Goal: Task Accomplishment & Management: Manage account settings

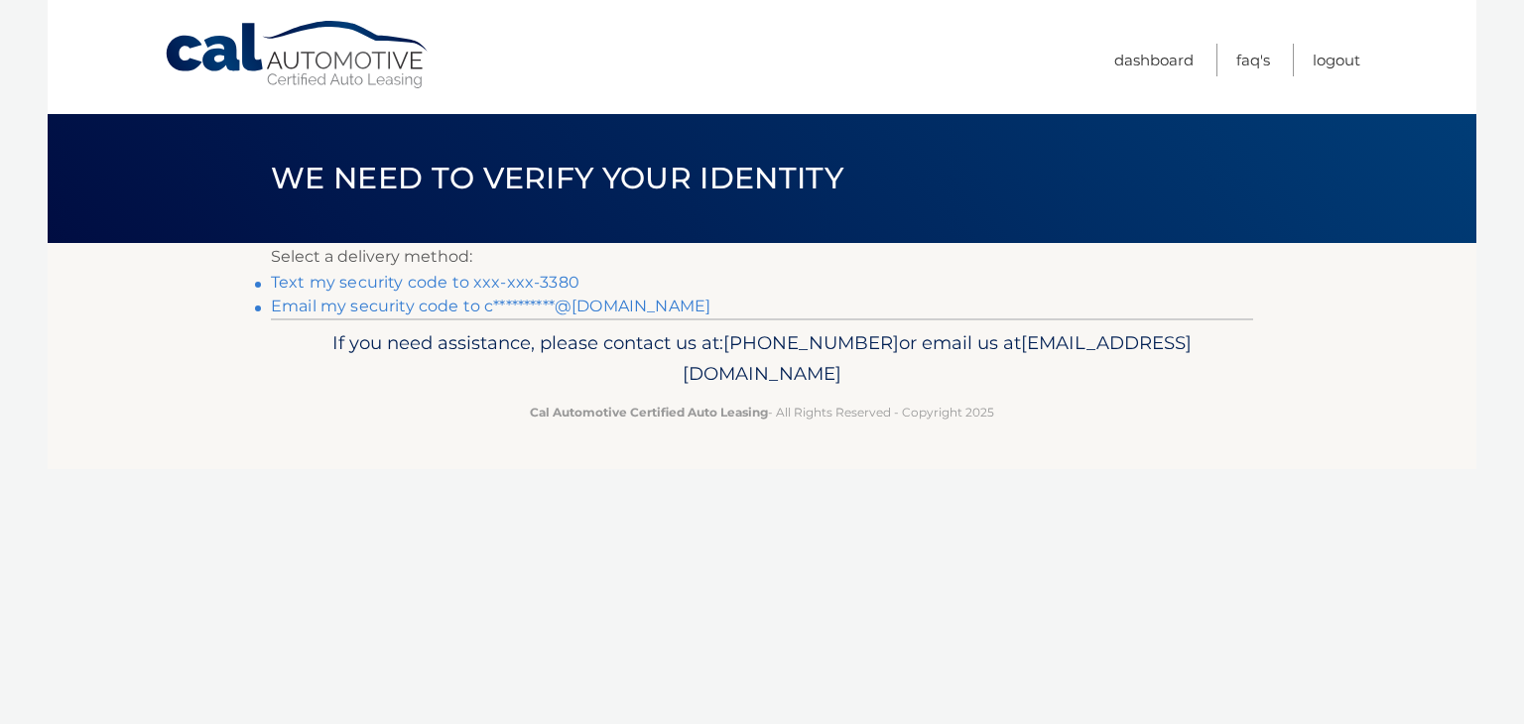
click at [472, 280] on link "Text my security code to xxx-xxx-3380" at bounding box center [425, 282] width 309 height 19
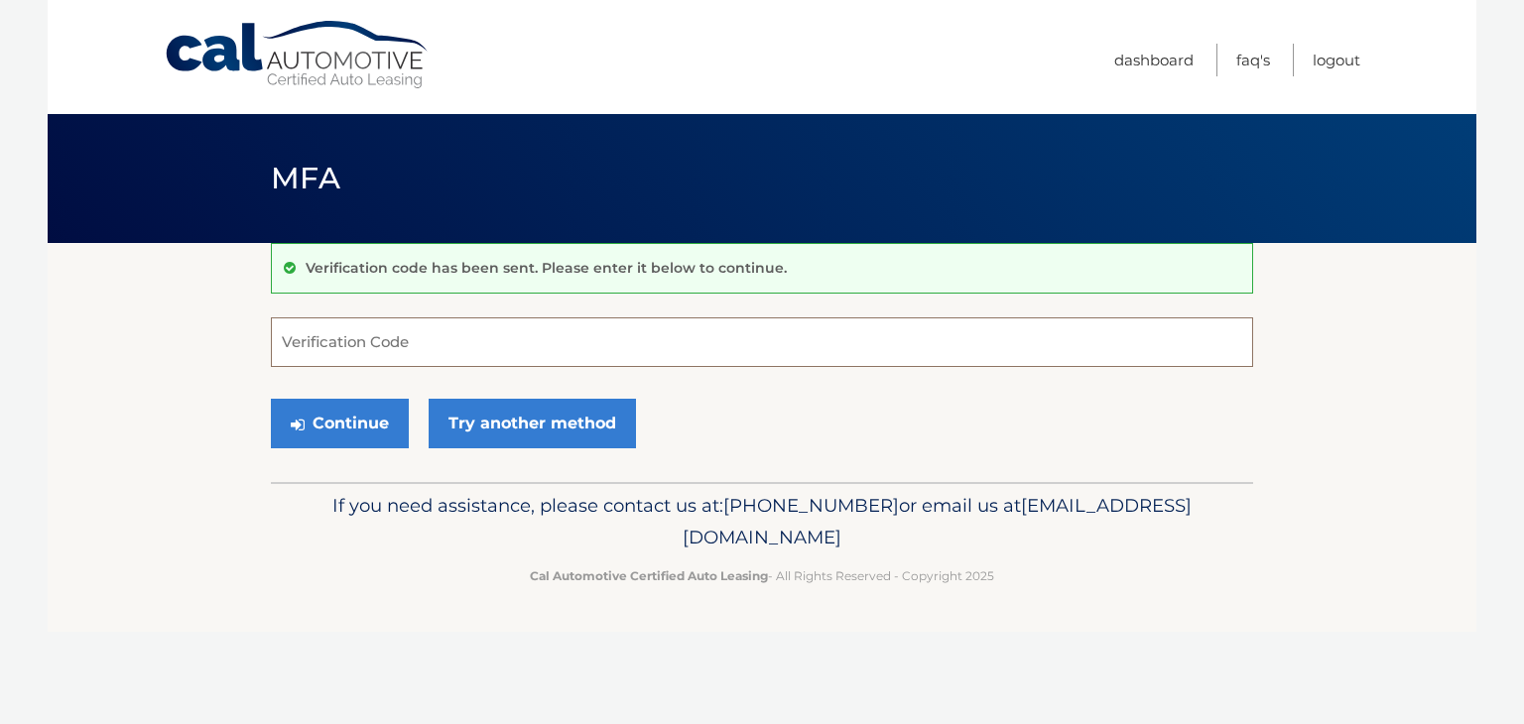
click at [477, 342] on input "Verification Code" at bounding box center [762, 343] width 982 height 50
click at [519, 336] on input "Verification Code" at bounding box center [762, 343] width 982 height 50
click at [484, 344] on input "Verification Code" at bounding box center [762, 343] width 982 height 50
click at [474, 344] on input "Verification Code" at bounding box center [762, 343] width 982 height 50
click at [468, 344] on input "Verification Code" at bounding box center [762, 343] width 982 height 50
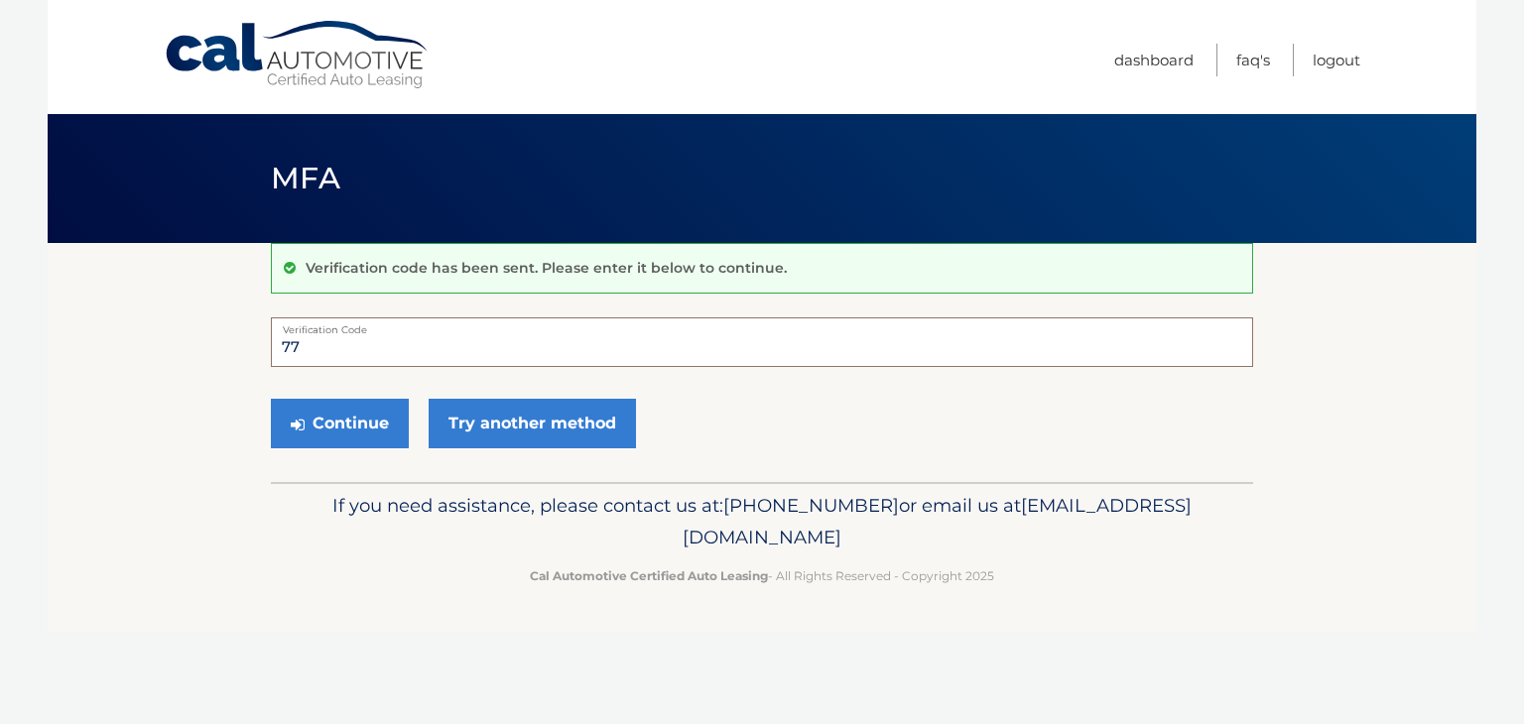
type input "7"
type input "055241"
click at [336, 419] on button "Continue" at bounding box center [340, 424] width 138 height 50
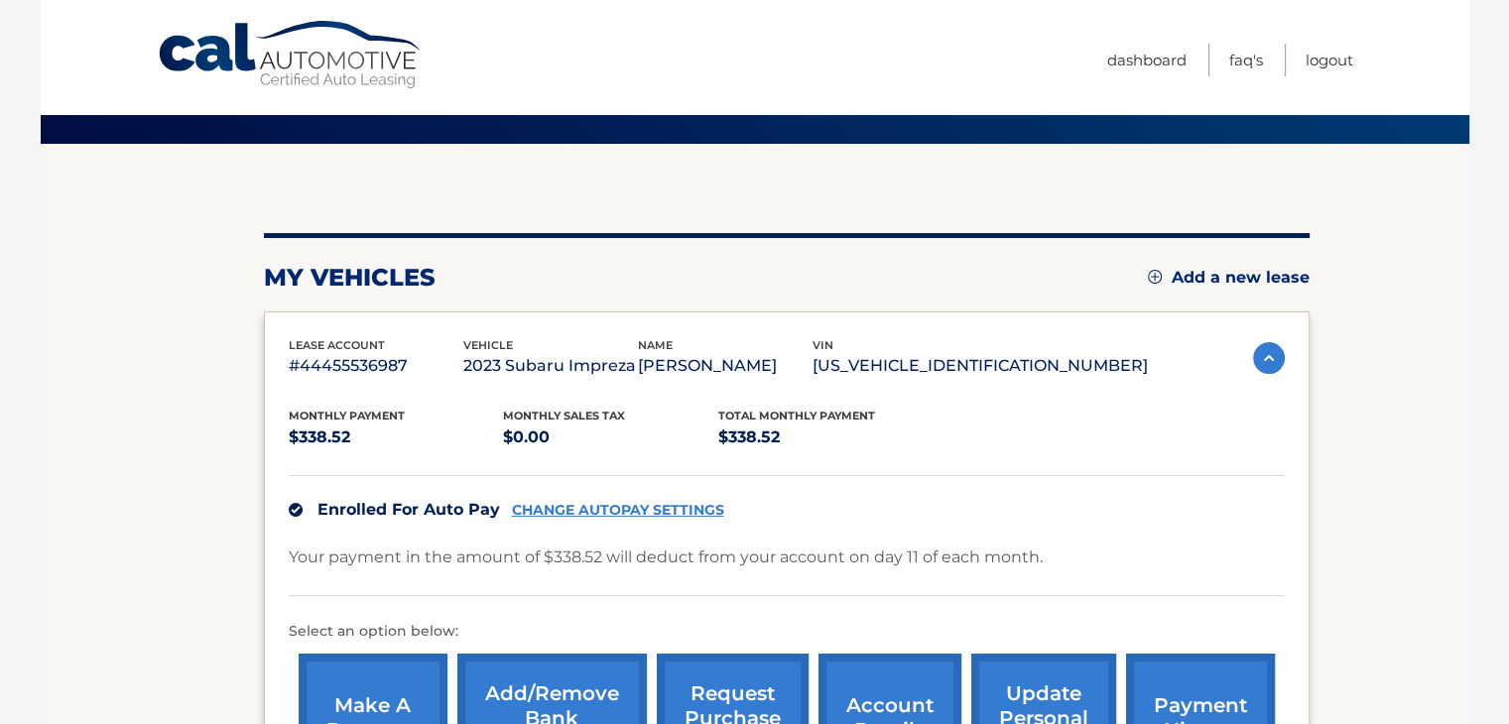
scroll to position [198, 0]
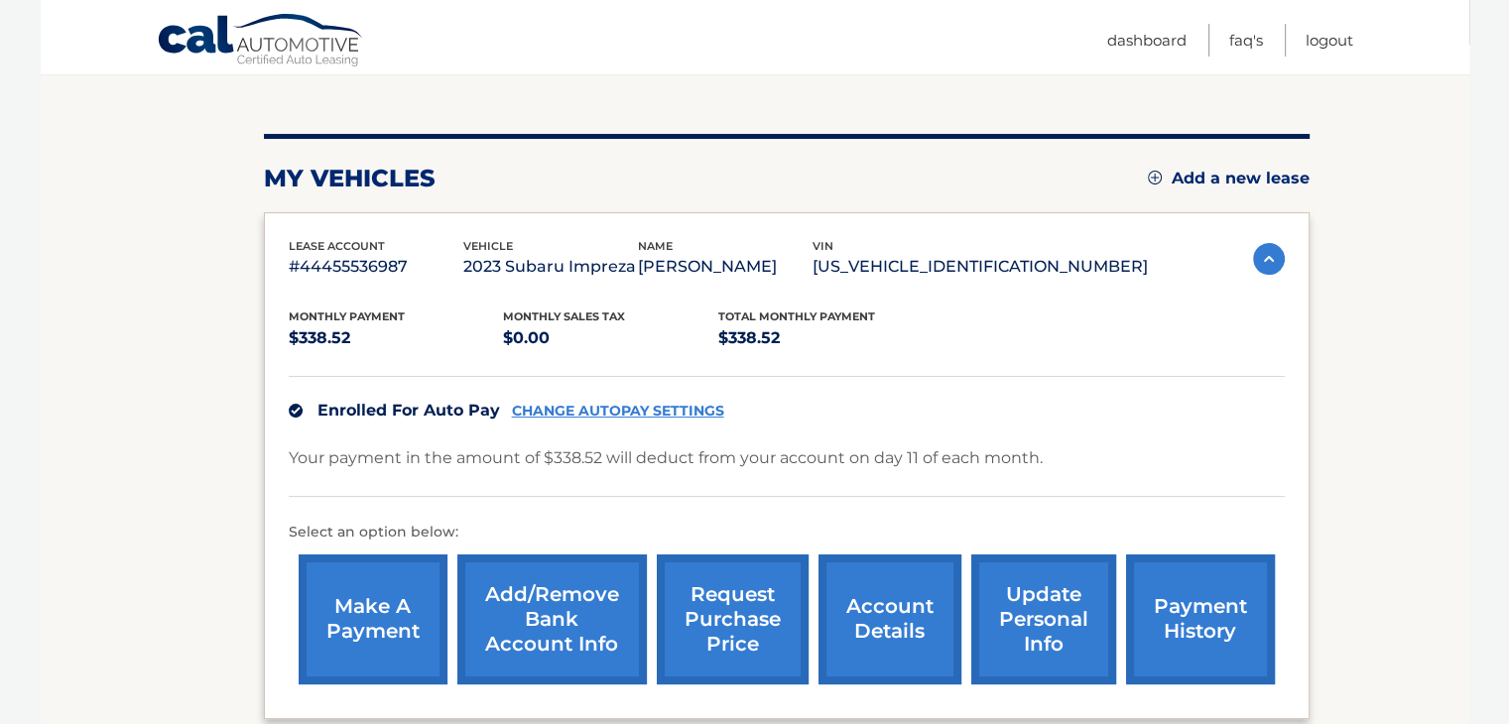
click at [604, 408] on link "CHANGE AUTOPAY SETTINGS" at bounding box center [618, 411] width 212 height 17
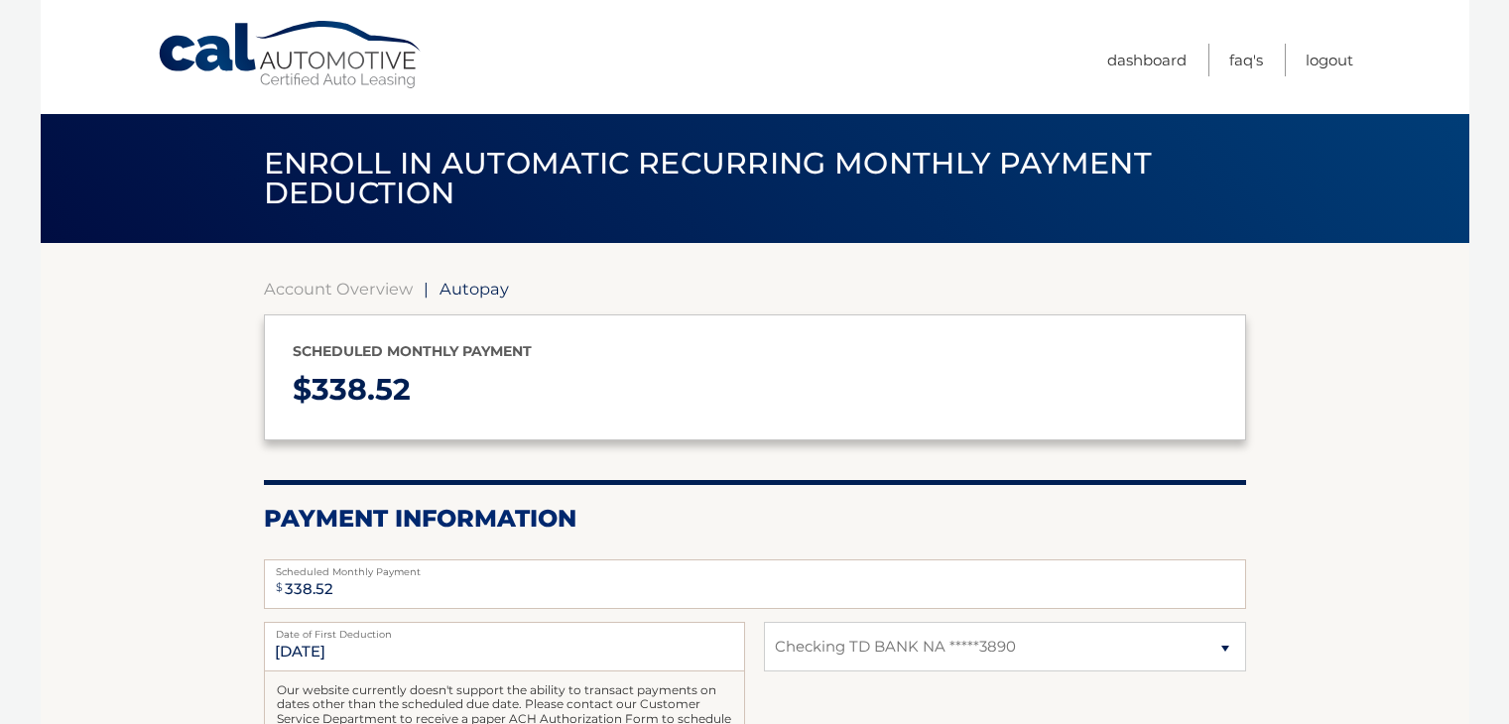
select select "MDIzY2M0NzItZDYwOS00MmRkLWIyMjEtY2ZiZTJhZTViNzFk"
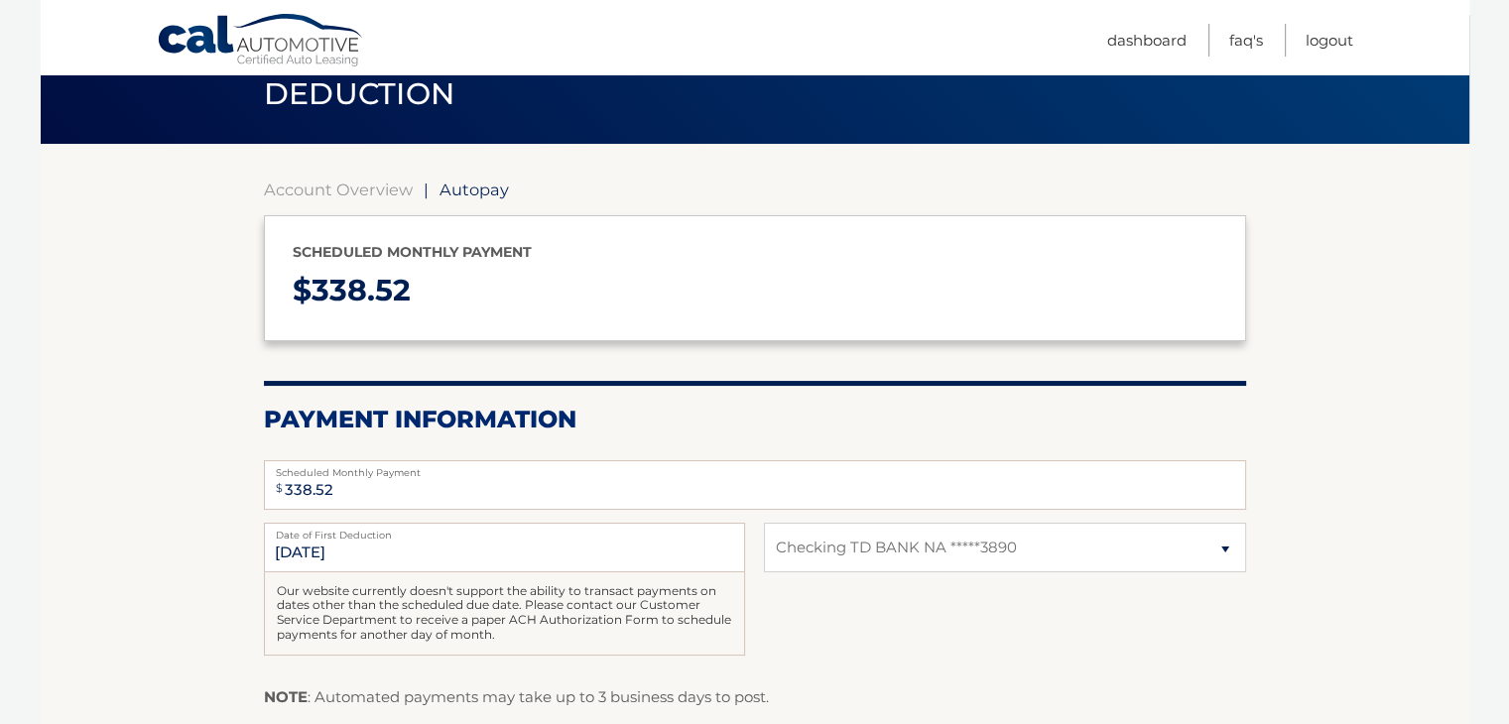
scroll to position [298, 0]
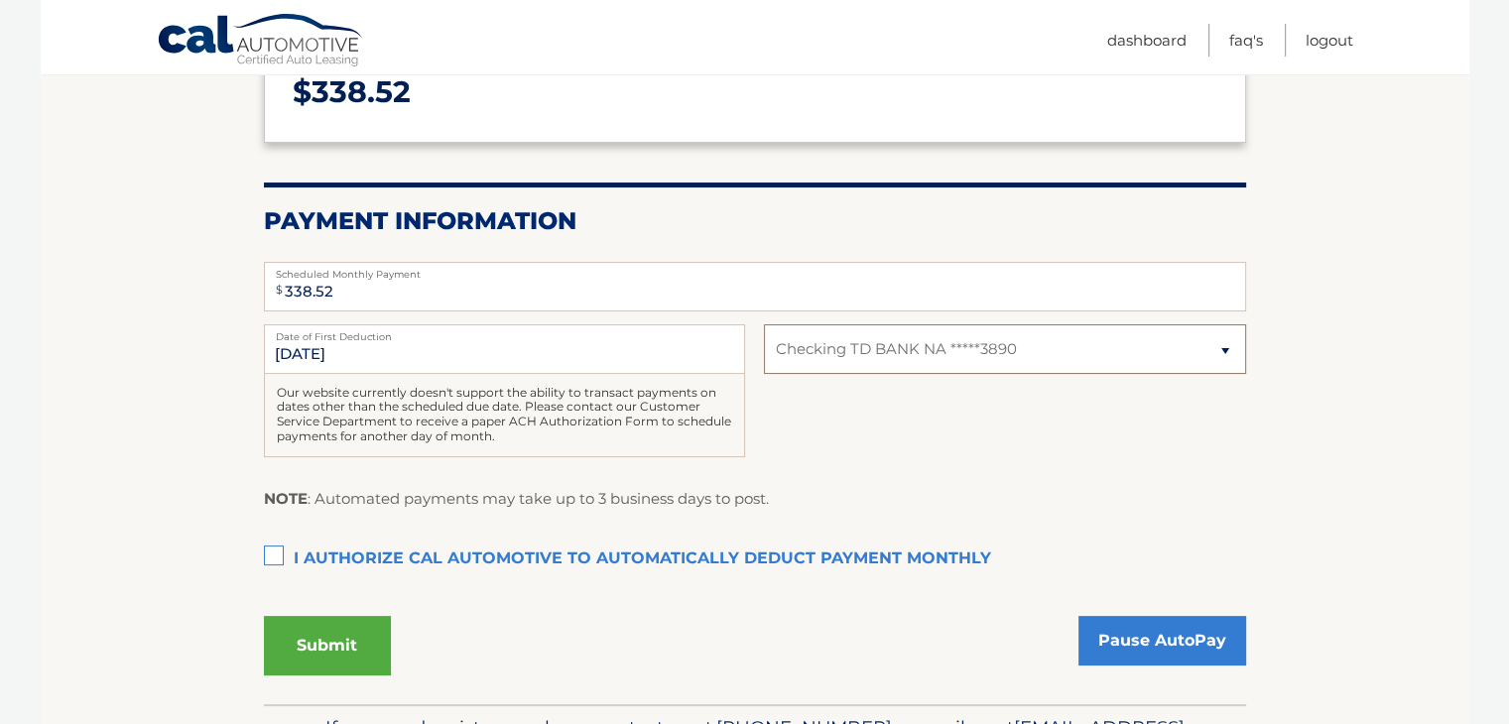
click at [1228, 350] on select "Select Bank Account Checking TD BANK NA *****3890" at bounding box center [1004, 349] width 481 height 50
select select
click at [764, 324] on select "Select Bank Account Checking TD BANK NA *****3890" at bounding box center [1004, 349] width 481 height 50
click at [965, 356] on select "Select Bank Account Checking TD BANK NA *****3890" at bounding box center [1004, 349] width 481 height 50
click at [916, 478] on fieldset "$ 338.52 Scheduled Monthly Payment Monthly Deduction cannot exceed amount of 2 …" at bounding box center [755, 476] width 982 height 455
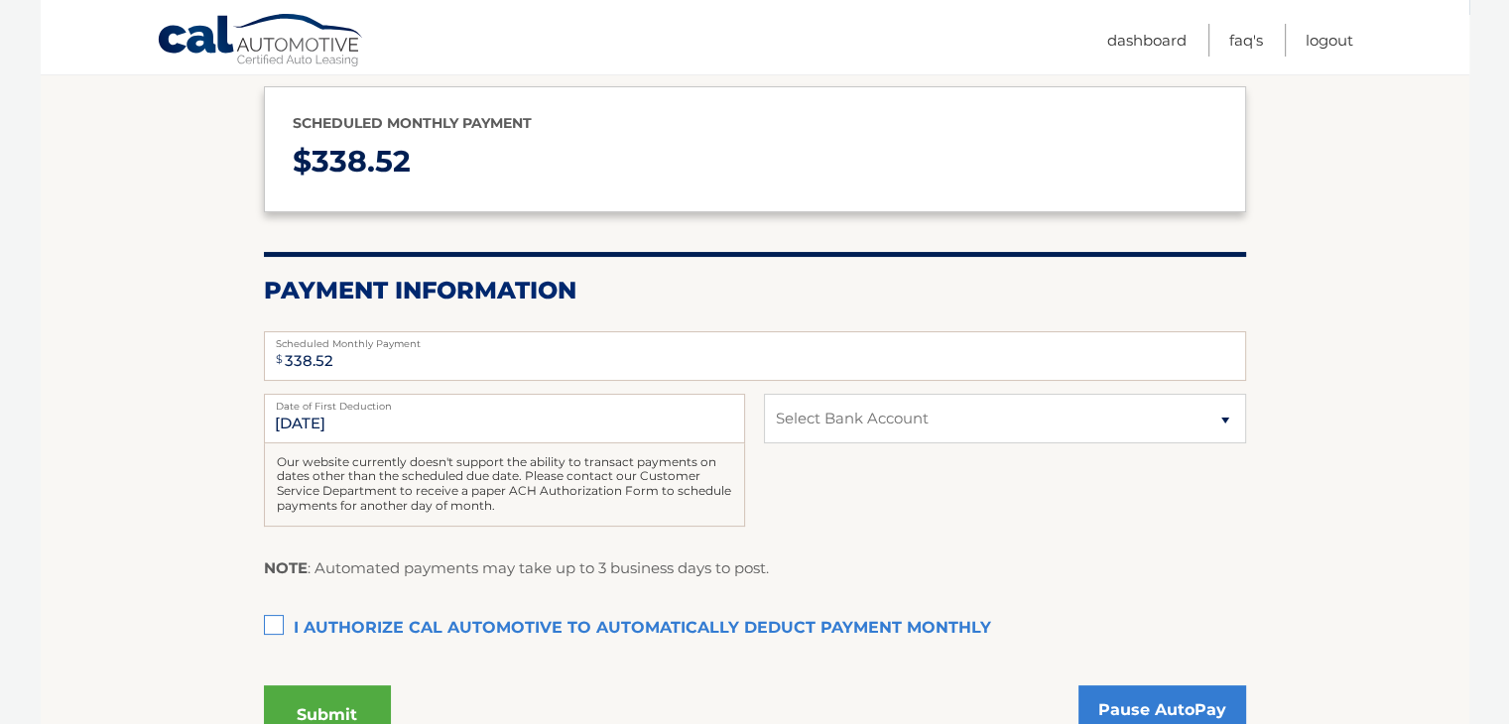
scroll to position [129, 0]
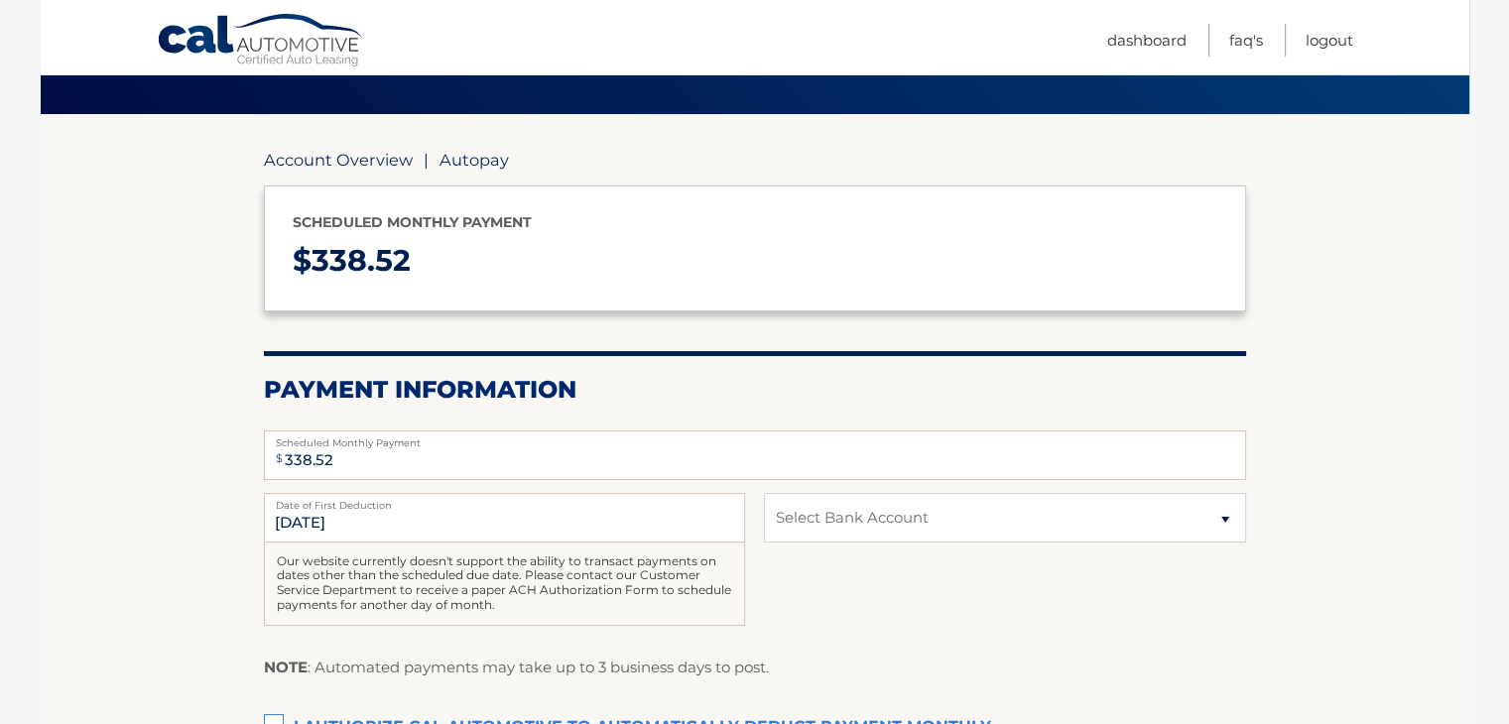
click at [377, 156] on link "Account Overview" at bounding box center [338, 160] width 149 height 20
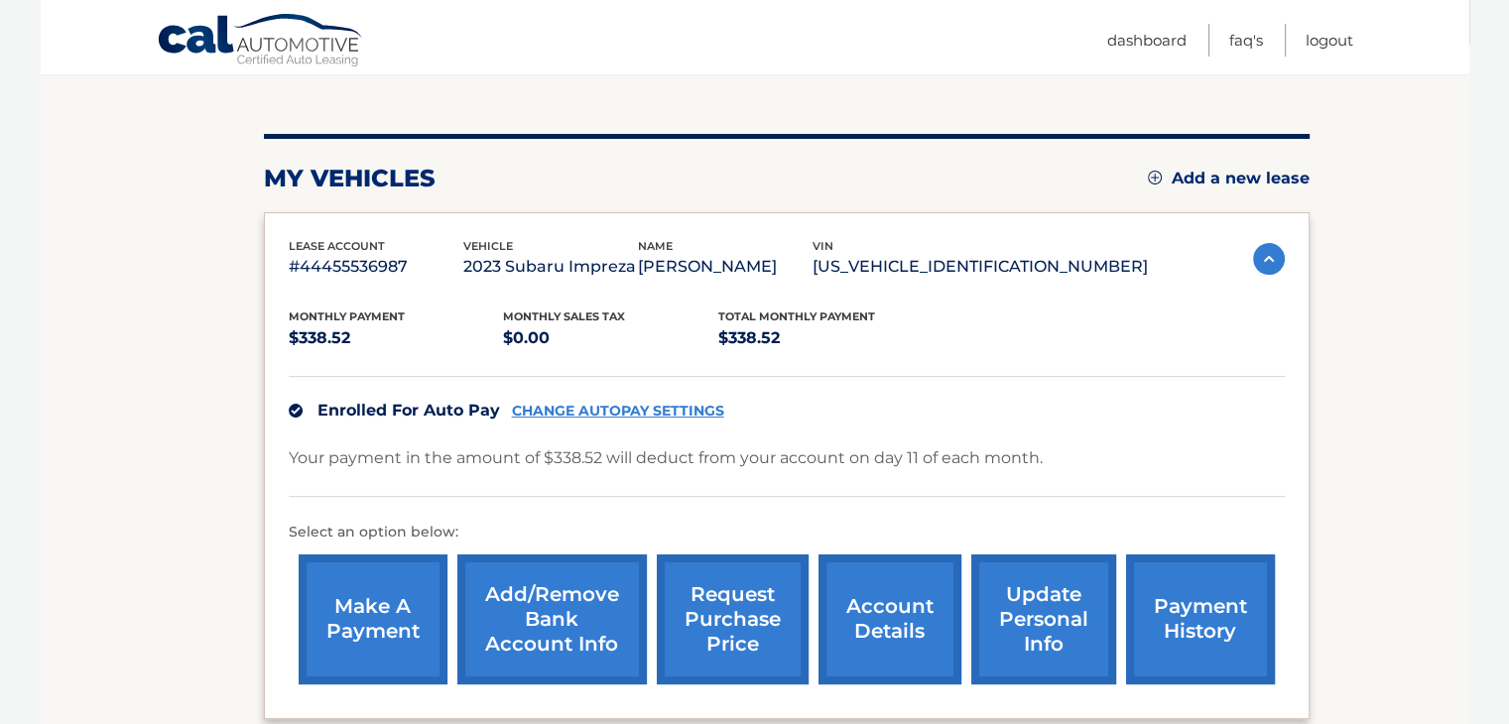
scroll to position [298, 0]
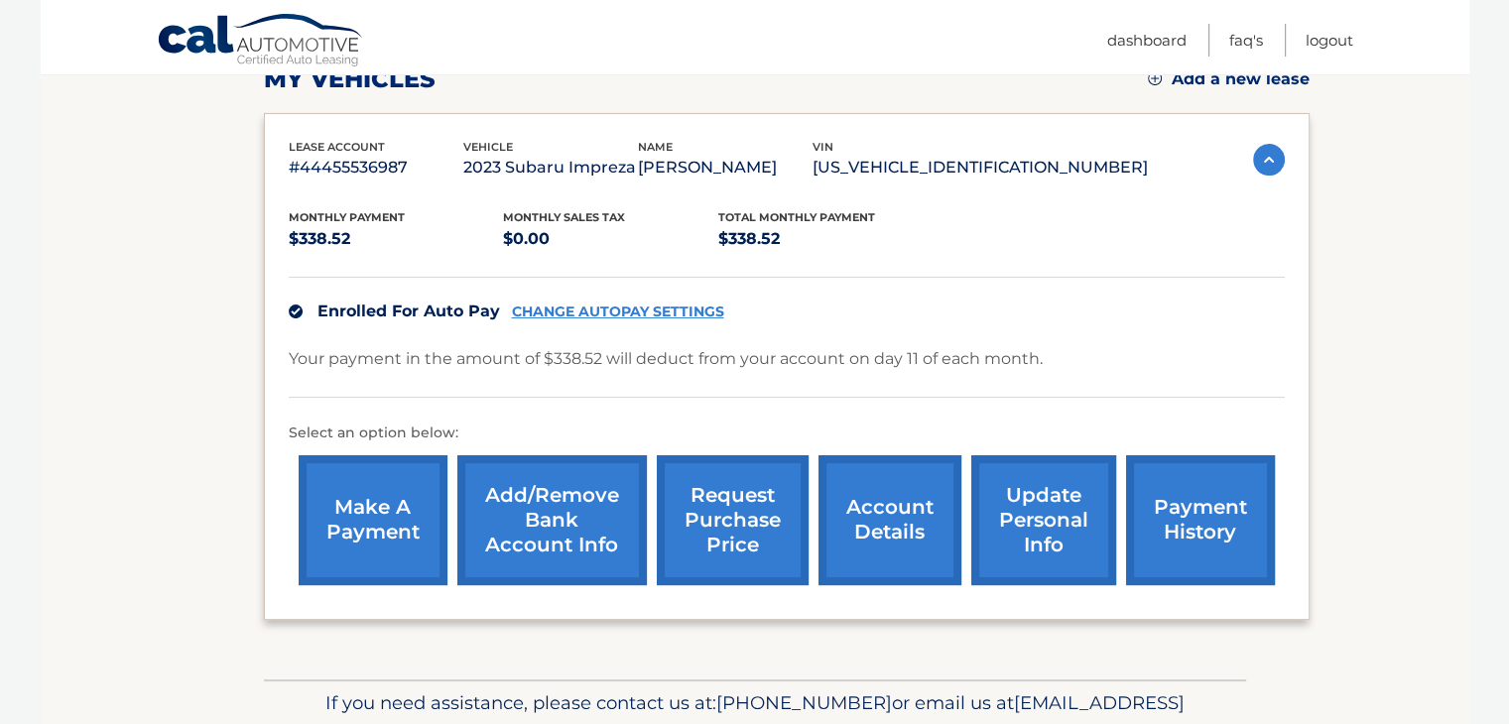
click at [544, 521] on link "Add/Remove bank account info" at bounding box center [552, 520] width 190 height 130
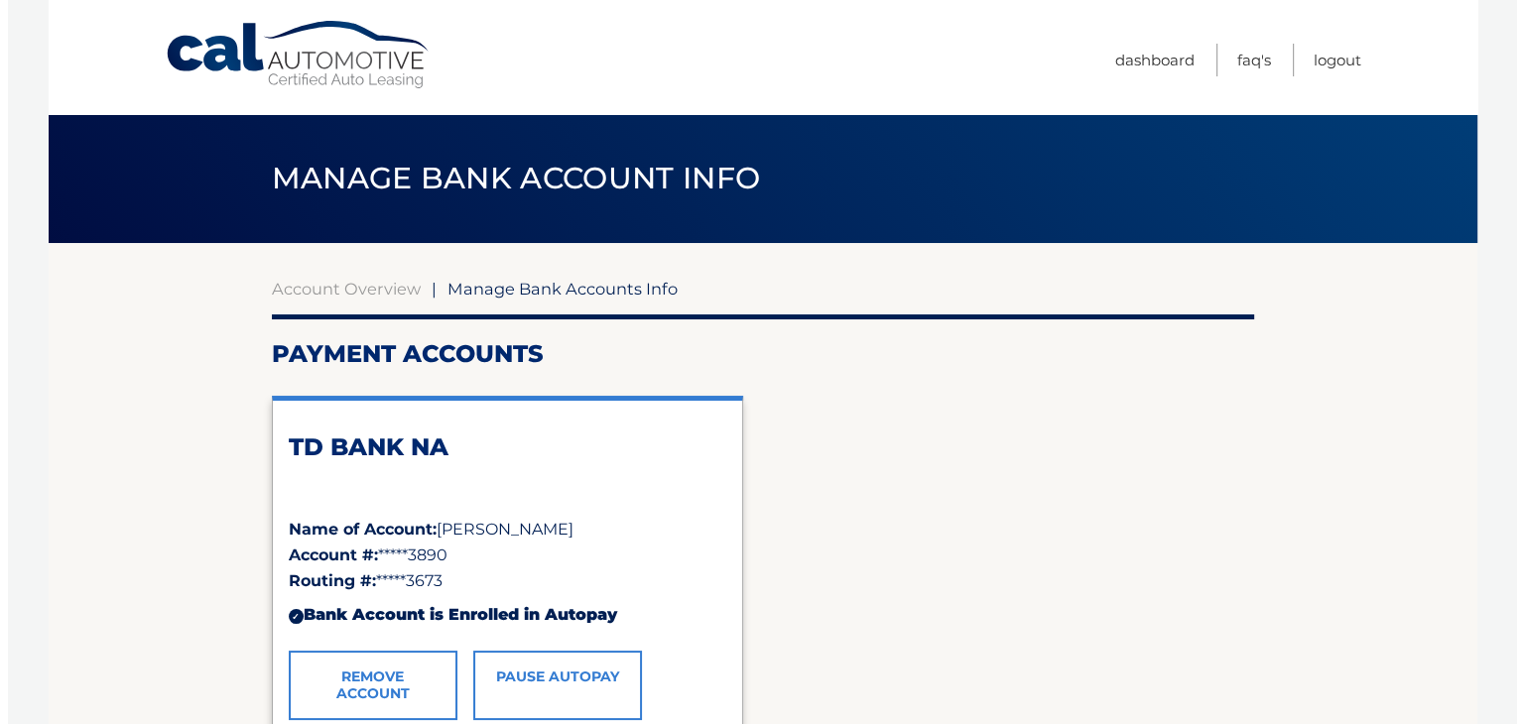
scroll to position [198, 0]
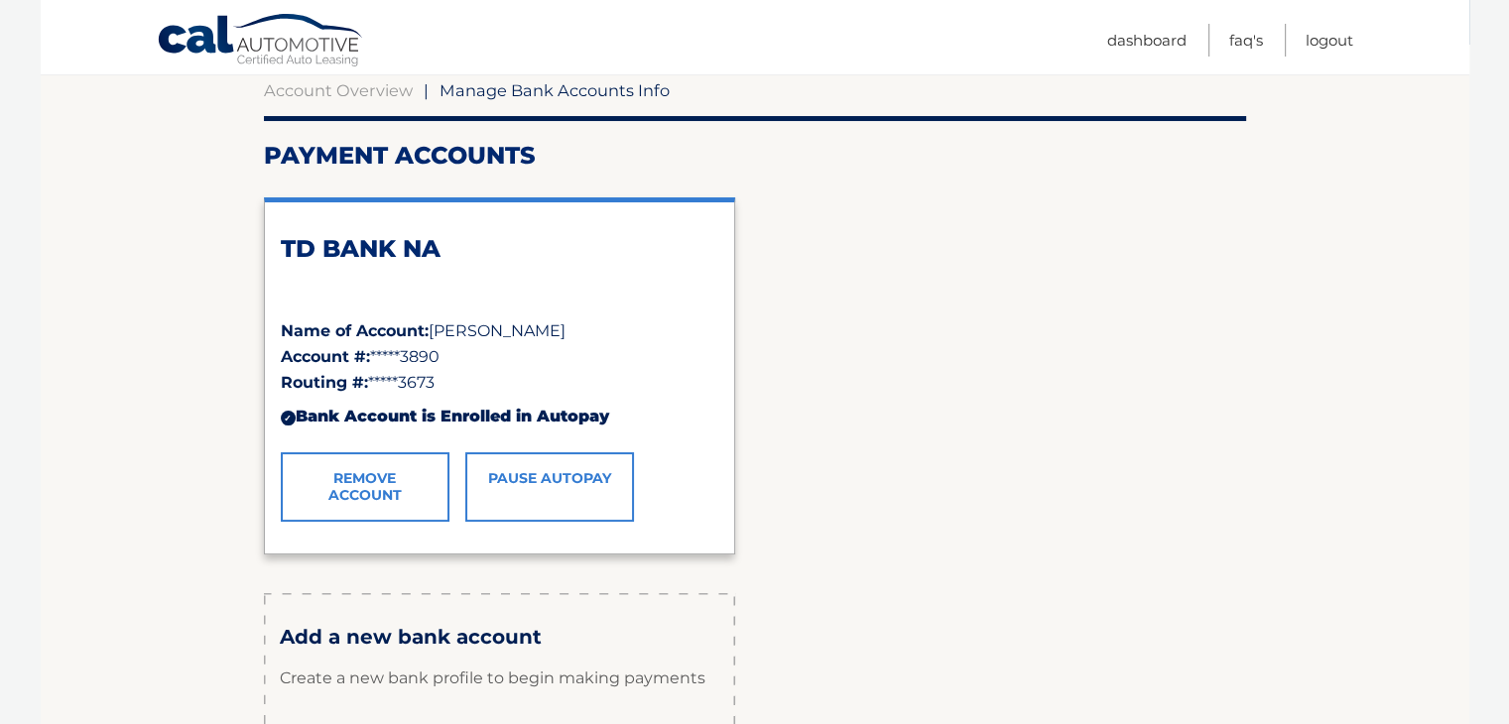
click at [377, 481] on link "Remove Account" at bounding box center [365, 487] width 169 height 69
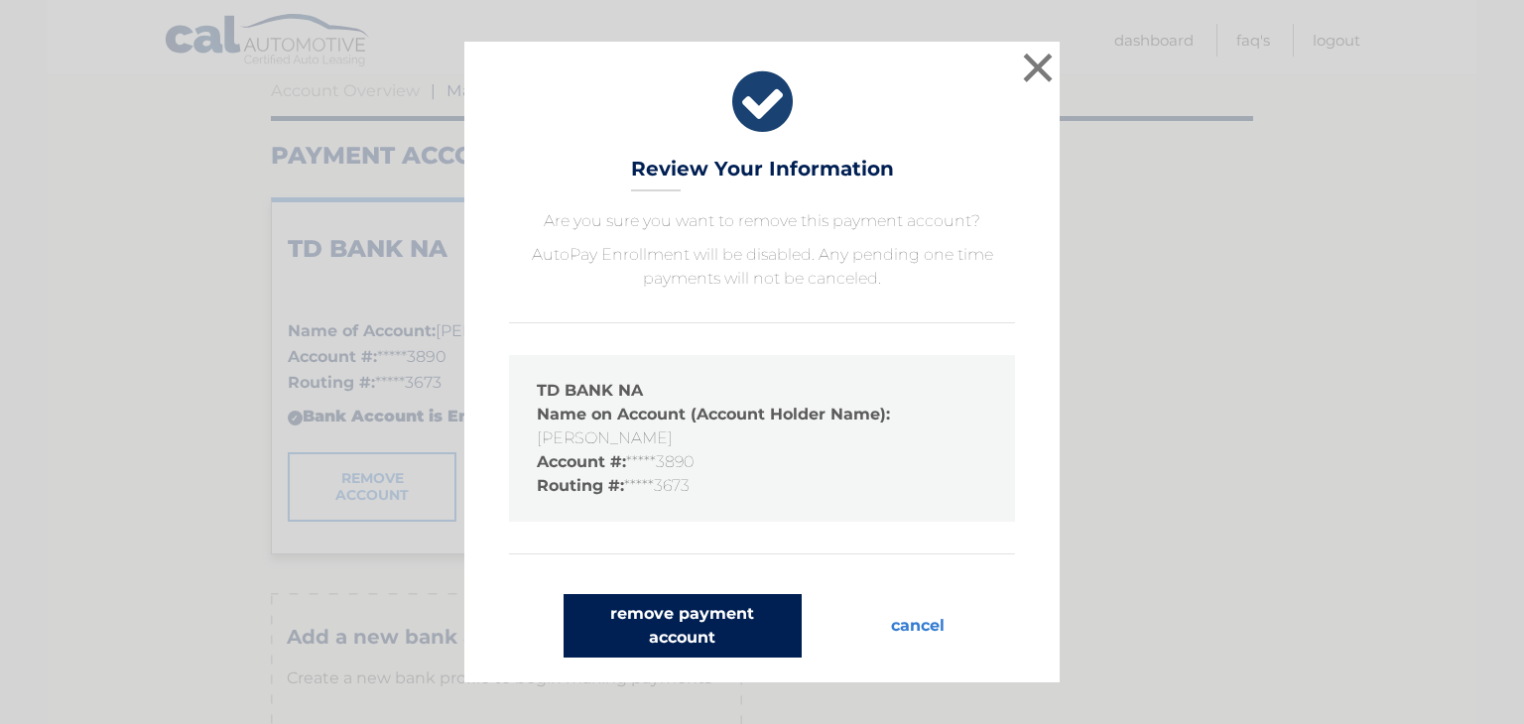
click at [675, 632] on button "remove payment account" at bounding box center [683, 626] width 238 height 64
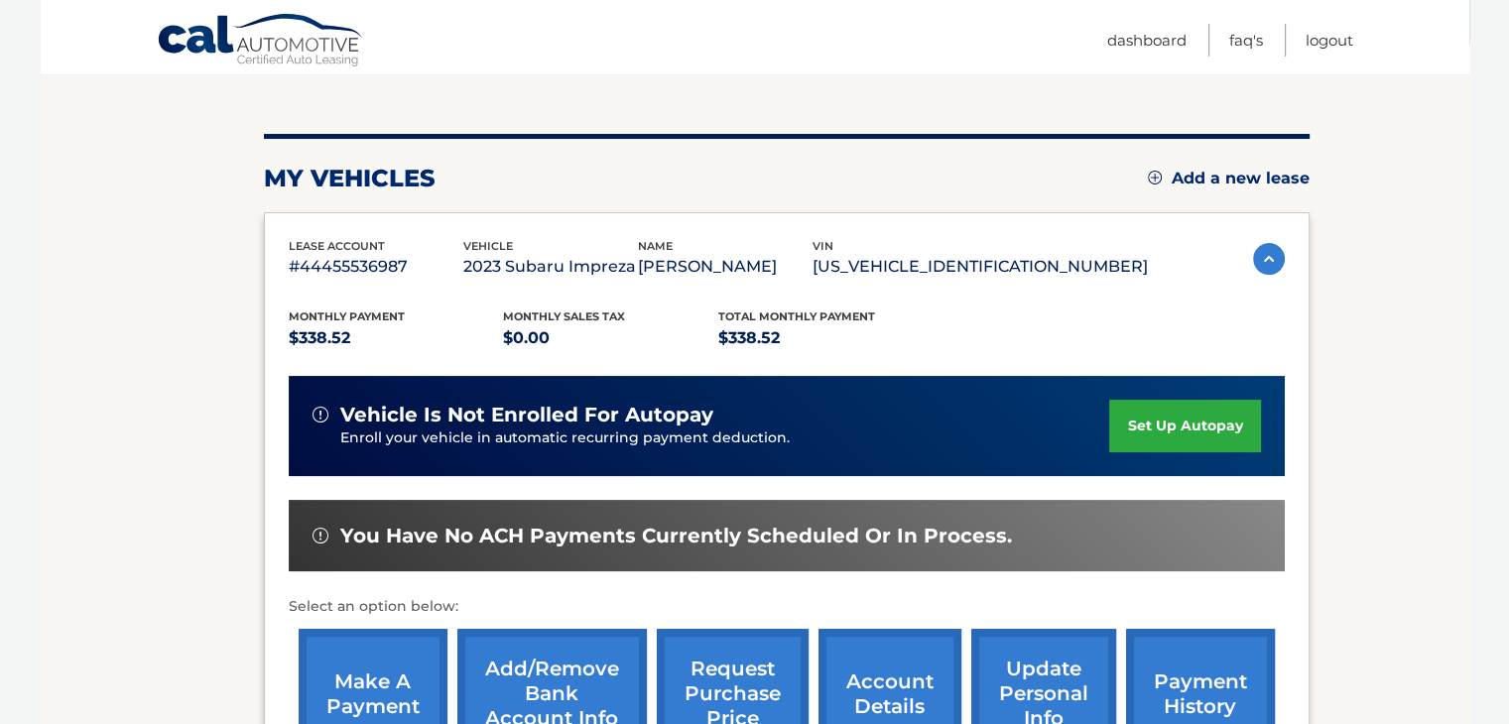
scroll to position [298, 0]
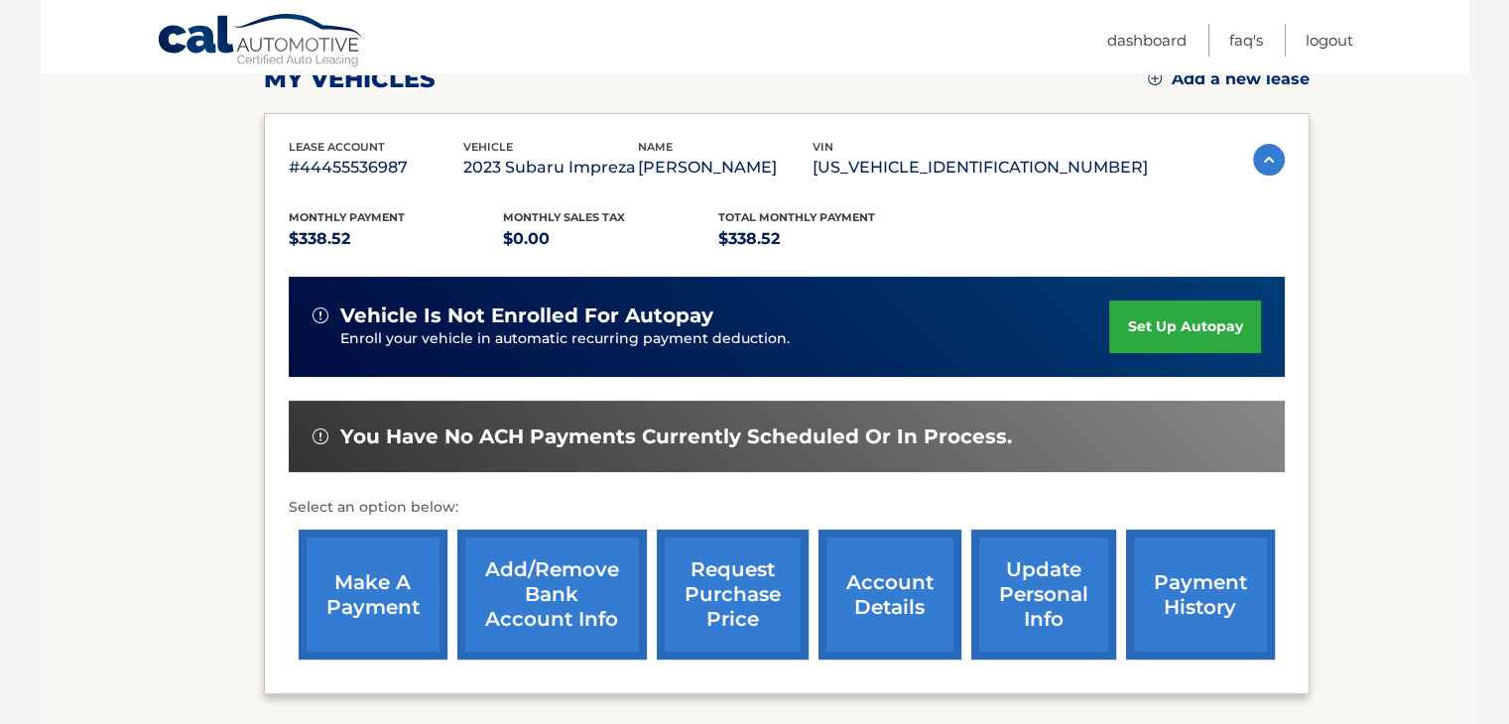
click at [554, 584] on link "Add/Remove bank account info" at bounding box center [552, 595] width 190 height 130
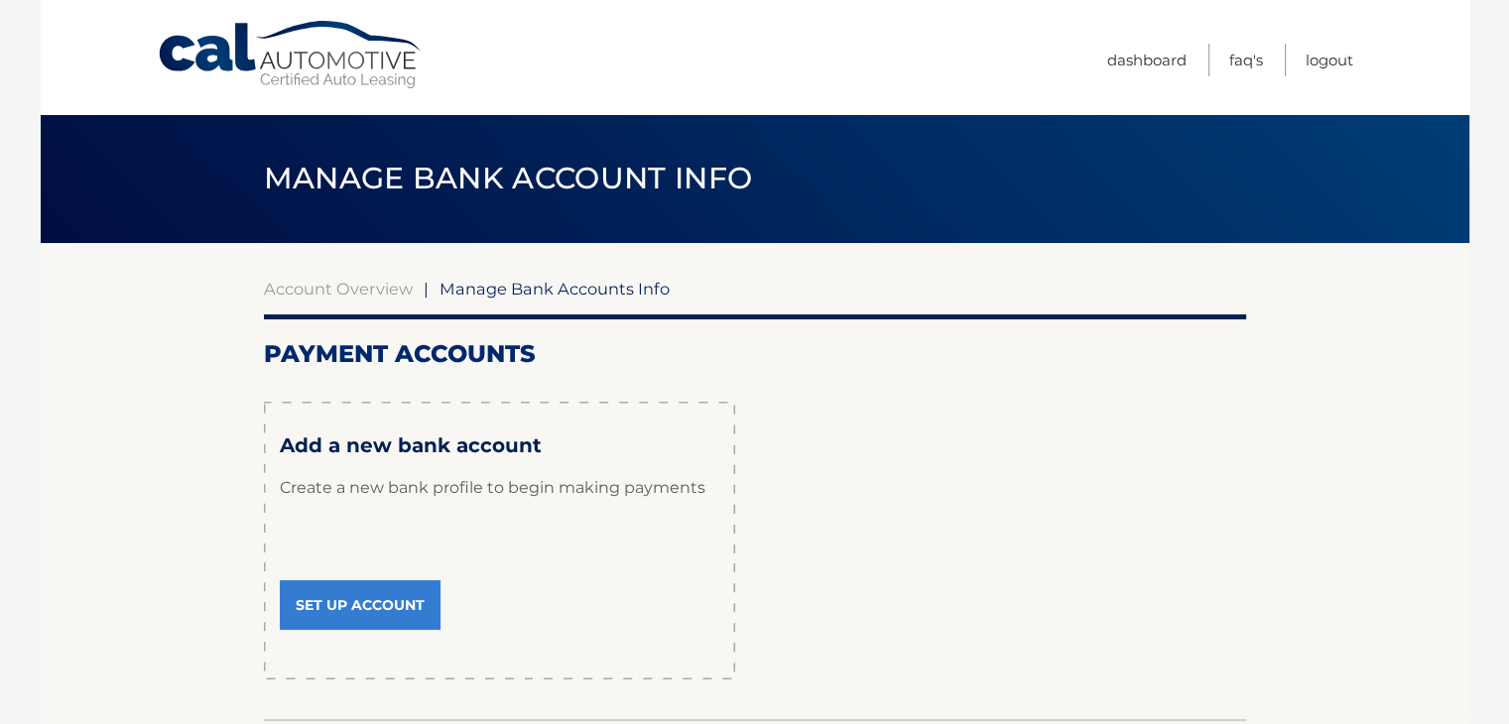
click at [372, 603] on link "Set Up Account" at bounding box center [360, 606] width 161 height 50
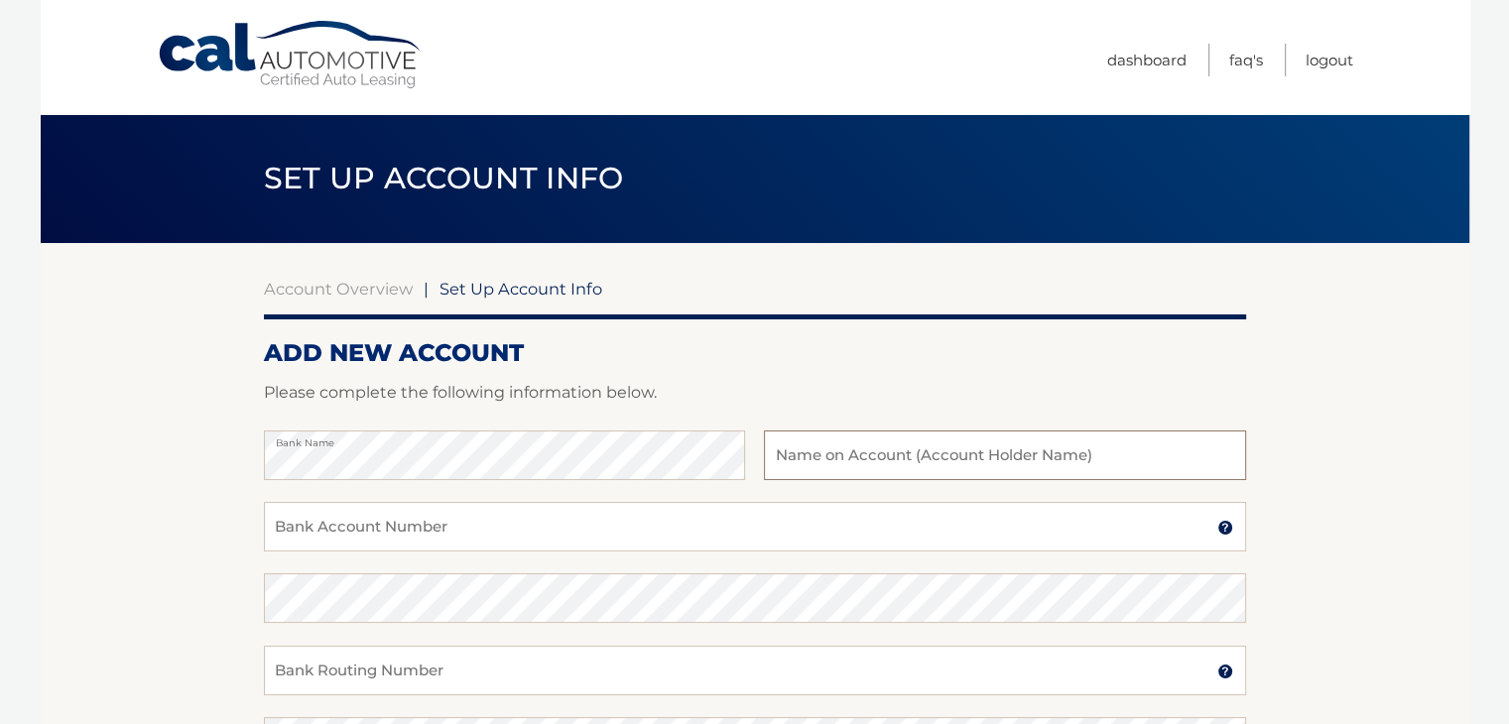
click at [830, 456] on input "text" at bounding box center [1004, 456] width 481 height 50
type input "[PERSON_NAME]"
click at [564, 541] on input "Bank Account Number" at bounding box center [755, 527] width 982 height 50
type input "483054866859"
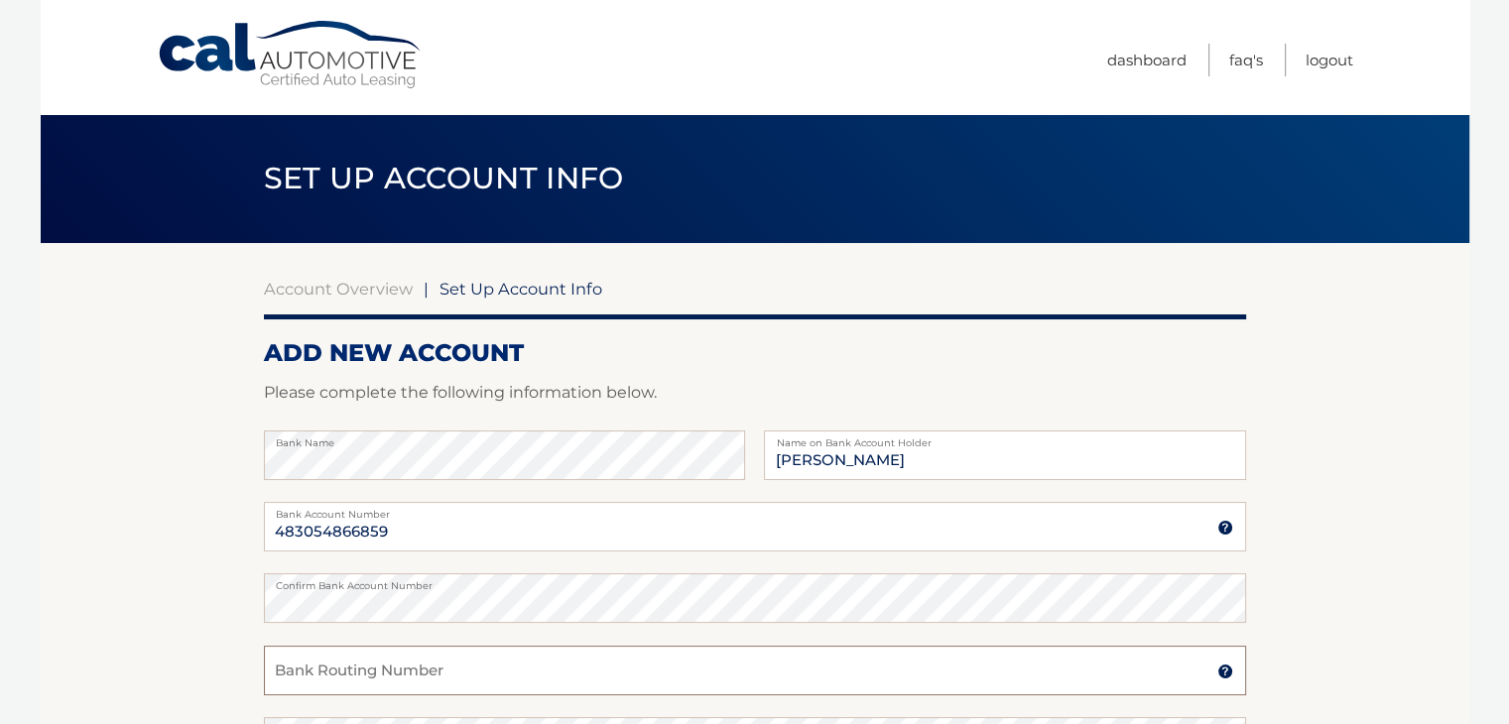
click at [482, 676] on input "Bank Routing Number" at bounding box center [755, 671] width 982 height 50
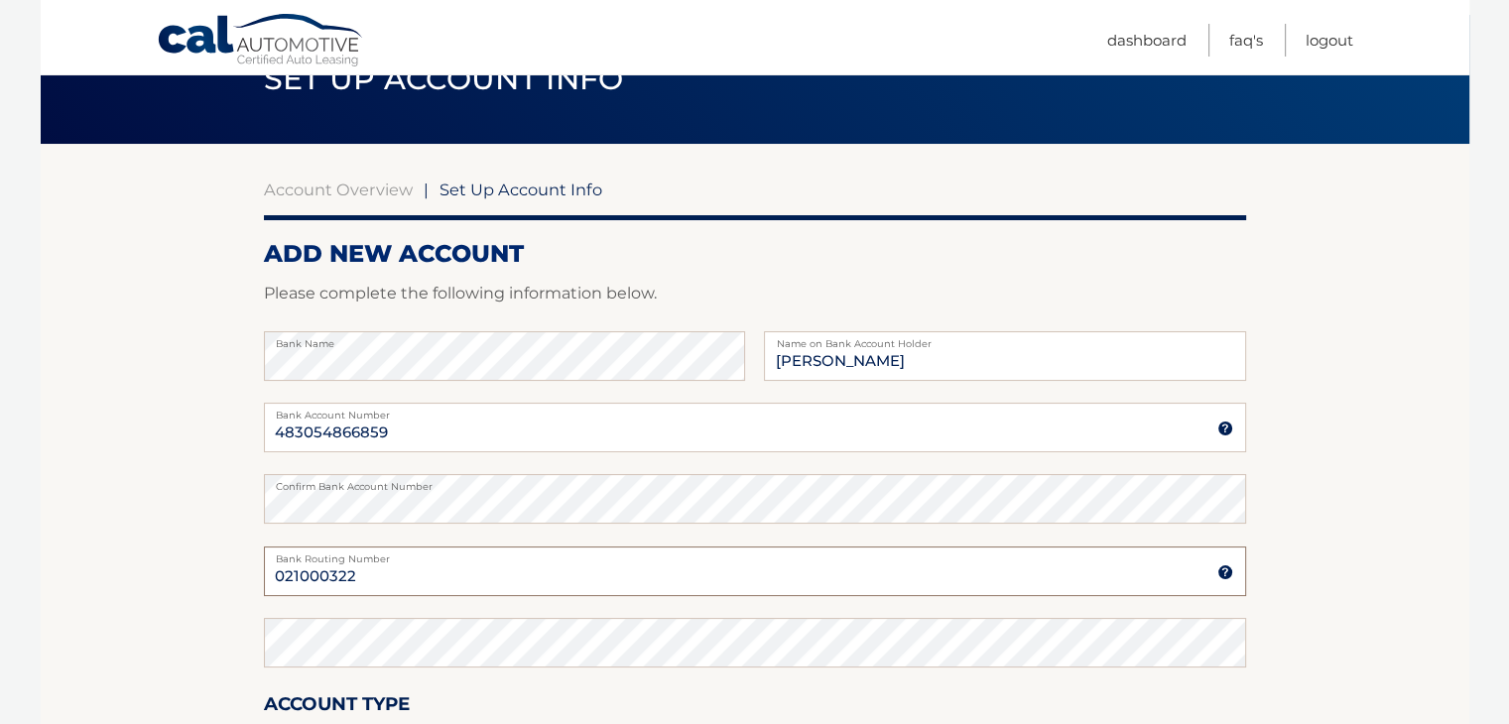
scroll to position [198, 0]
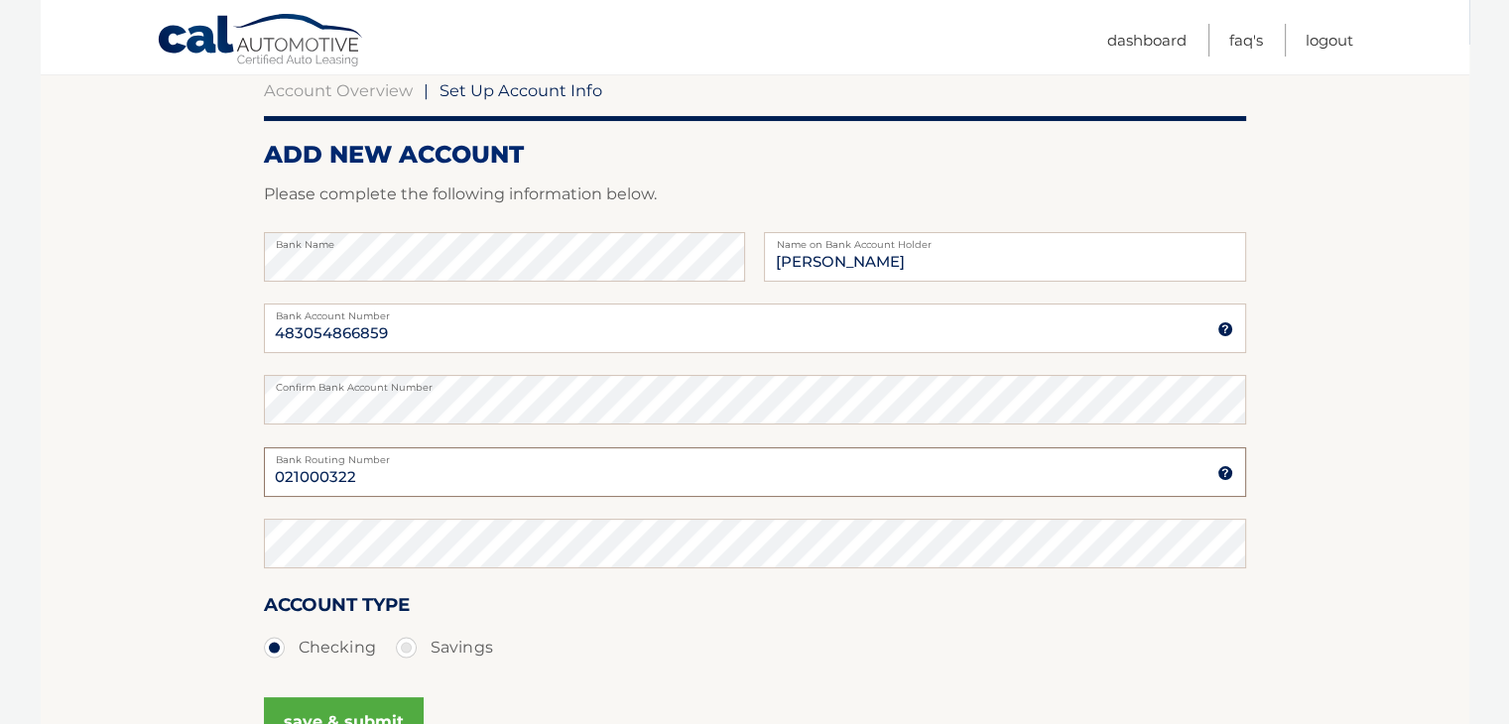
type input "021000322"
click at [166, 566] on section "Account Overview | Set Up Account Info ADD NEW ACCOUNT Please complete the foll…" at bounding box center [755, 423] width 1429 height 757
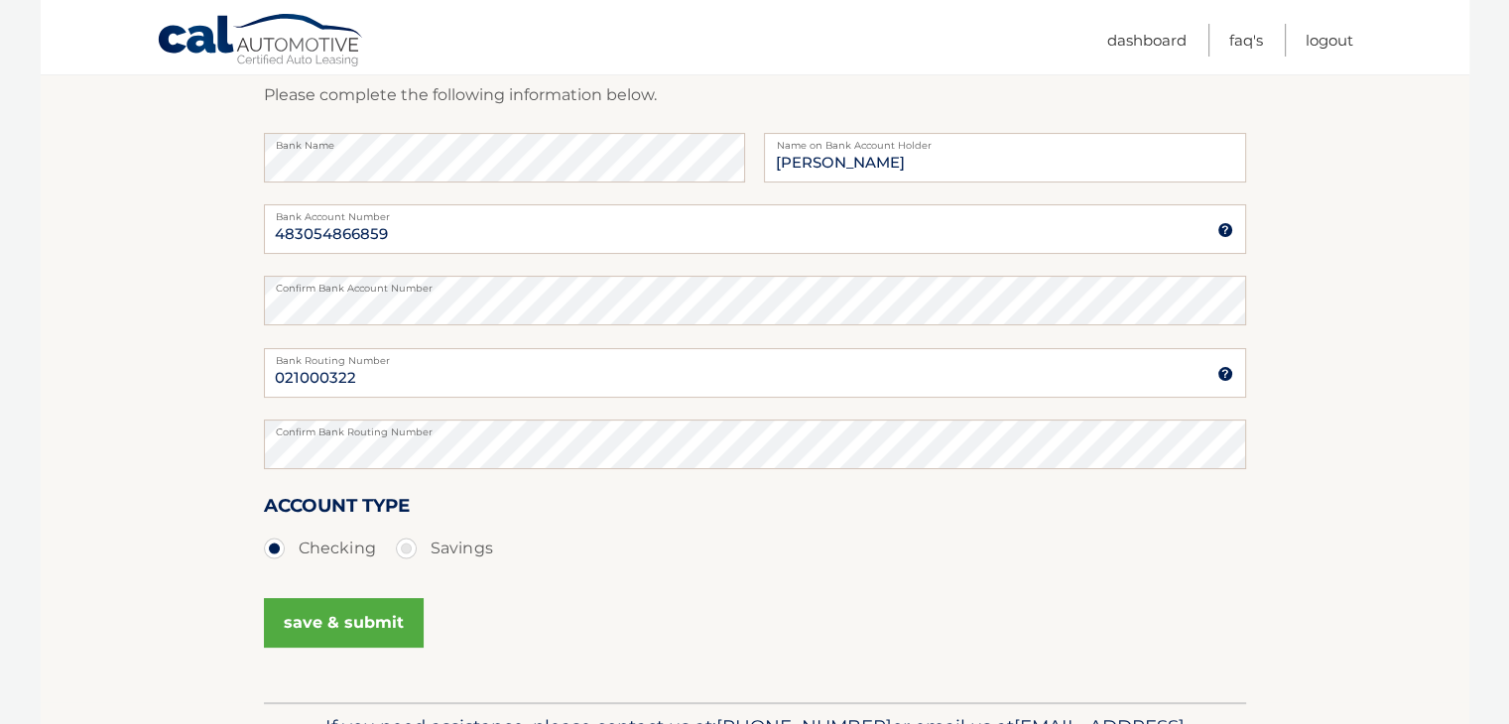
click at [332, 620] on button "save & submit" at bounding box center [344, 623] width 160 height 50
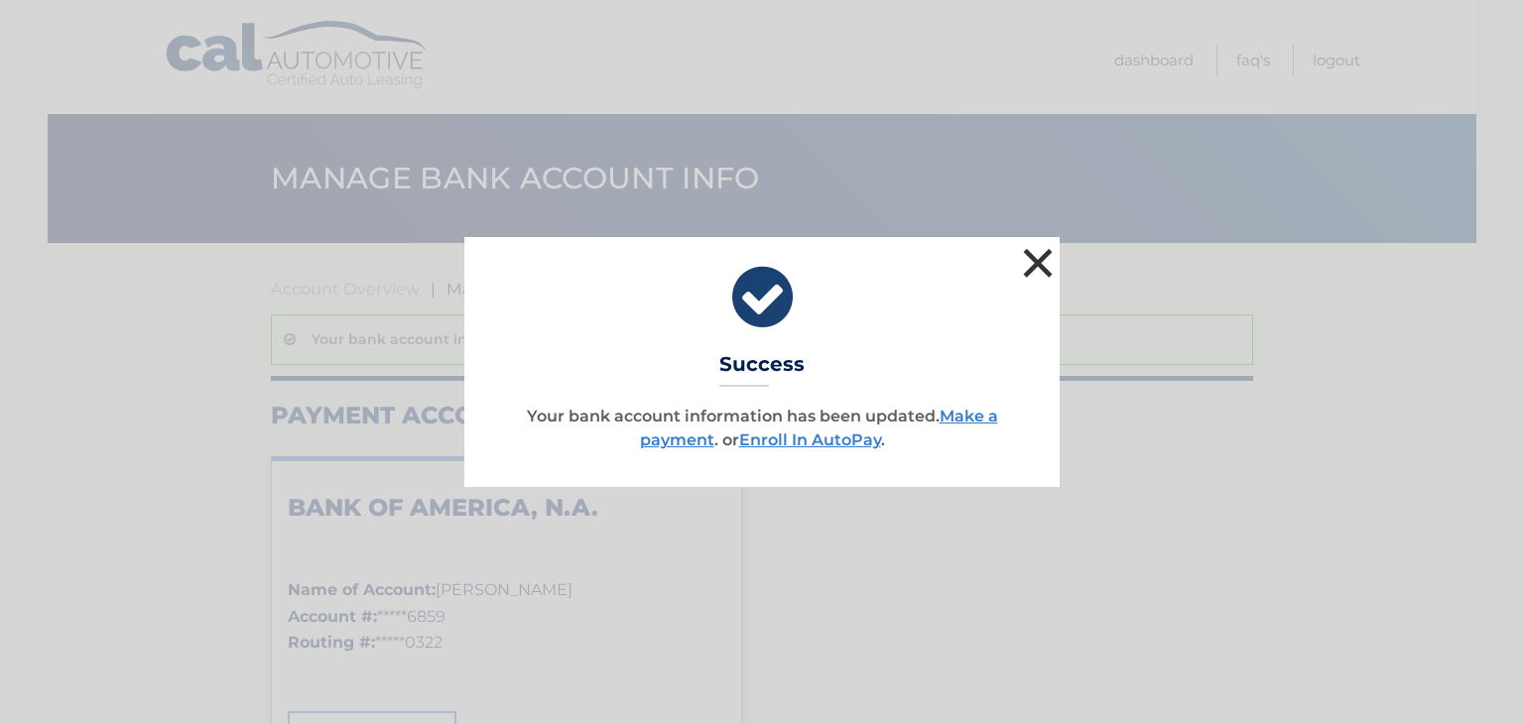
click at [1040, 260] on button "×" at bounding box center [1038, 263] width 40 height 40
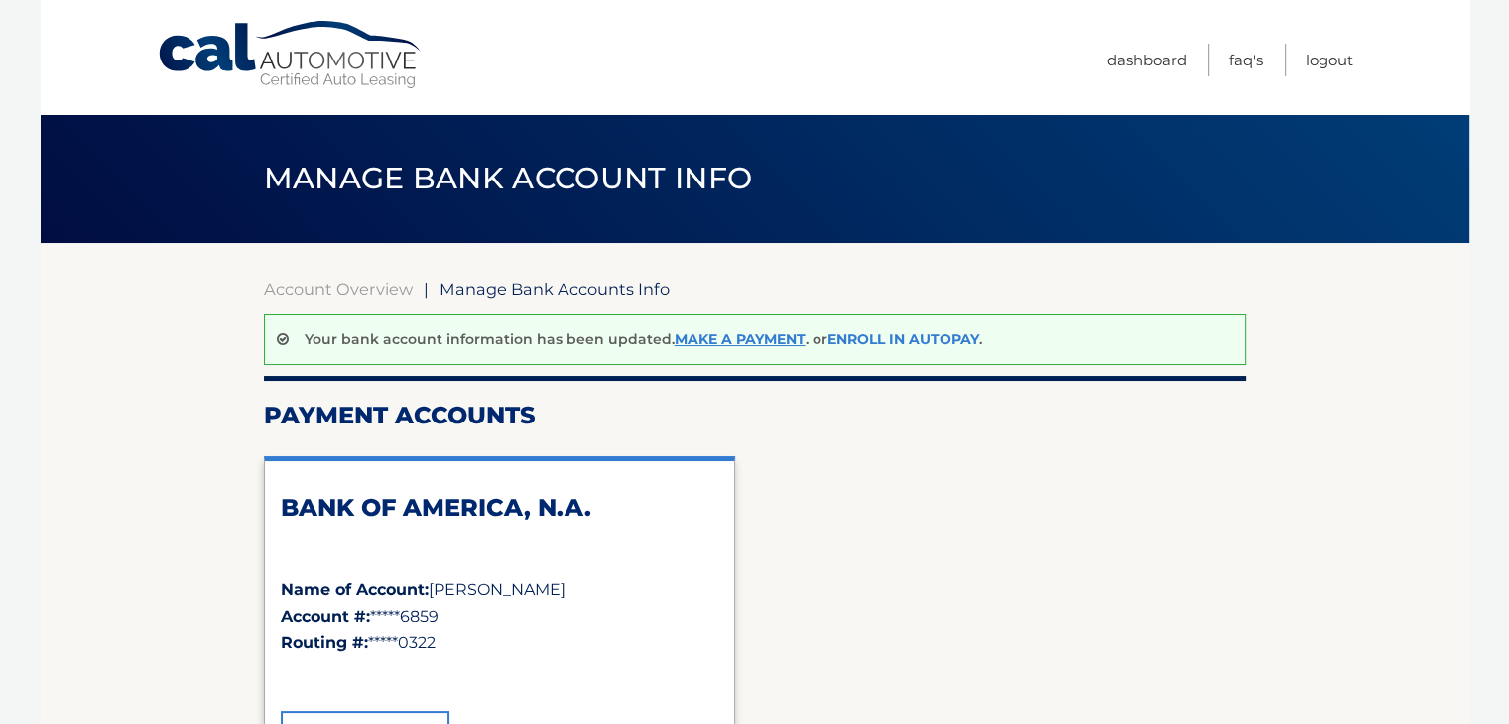
click at [867, 334] on link "Enroll In AutoPay" at bounding box center [904, 339] width 152 height 18
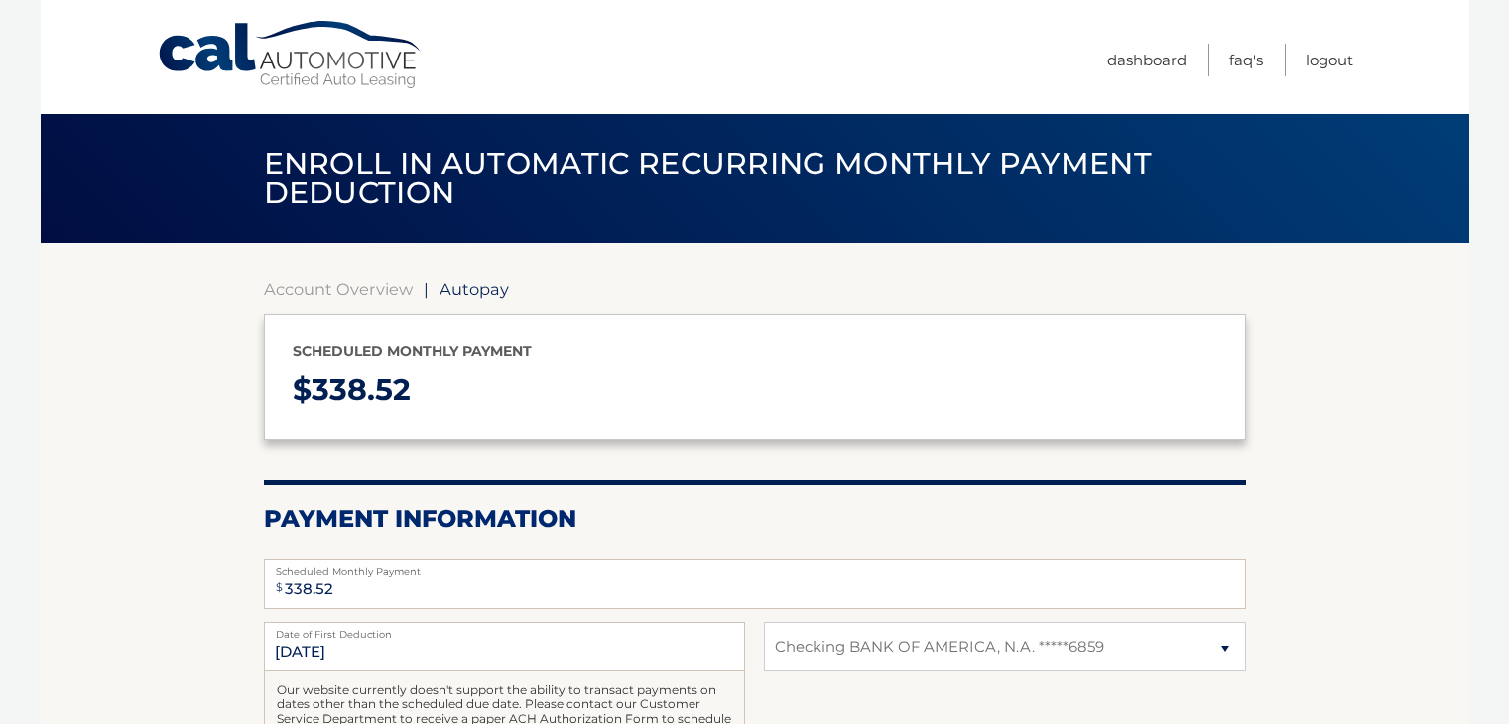
select select "NDZhZThhOTctMjYzZi00MjgwLWI1ZGYtZmE1NzdiNWY5MDVk"
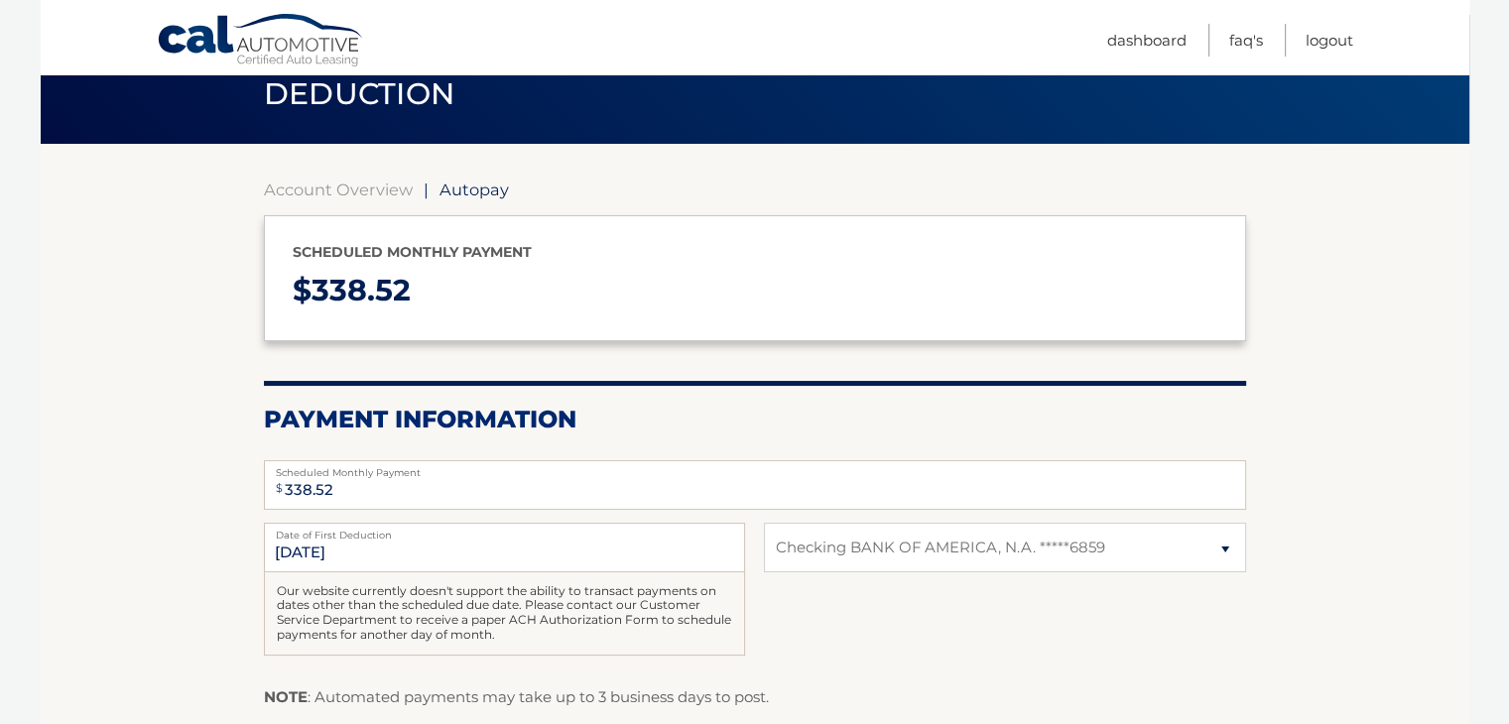
scroll to position [198, 0]
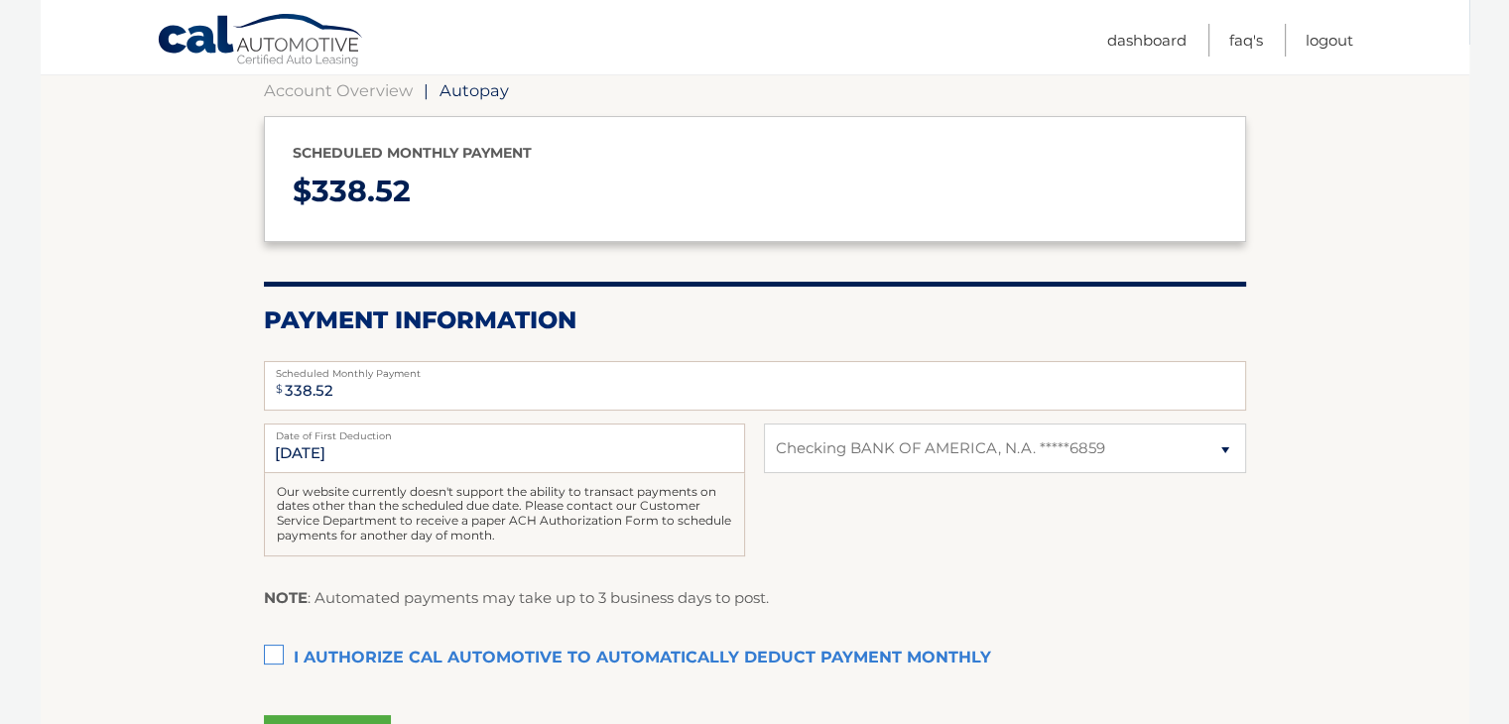
click at [278, 651] on label "I authorize cal automotive to automatically deduct payment monthly This checkbo…" at bounding box center [755, 659] width 982 height 40
click at [0, 0] on input "I authorize cal automotive to automatically deduct payment monthly This checkbo…" at bounding box center [0, 0] width 0 height 0
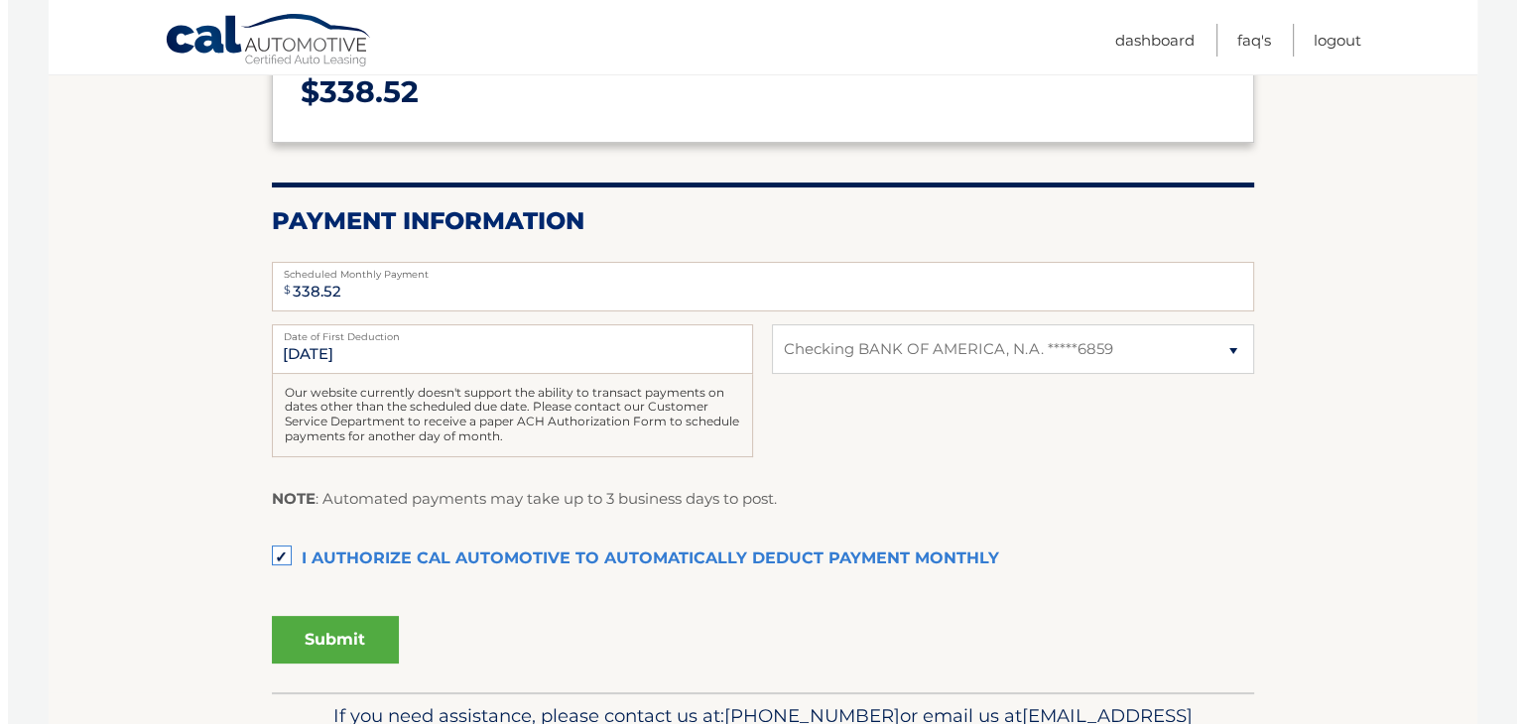
scroll to position [397, 0]
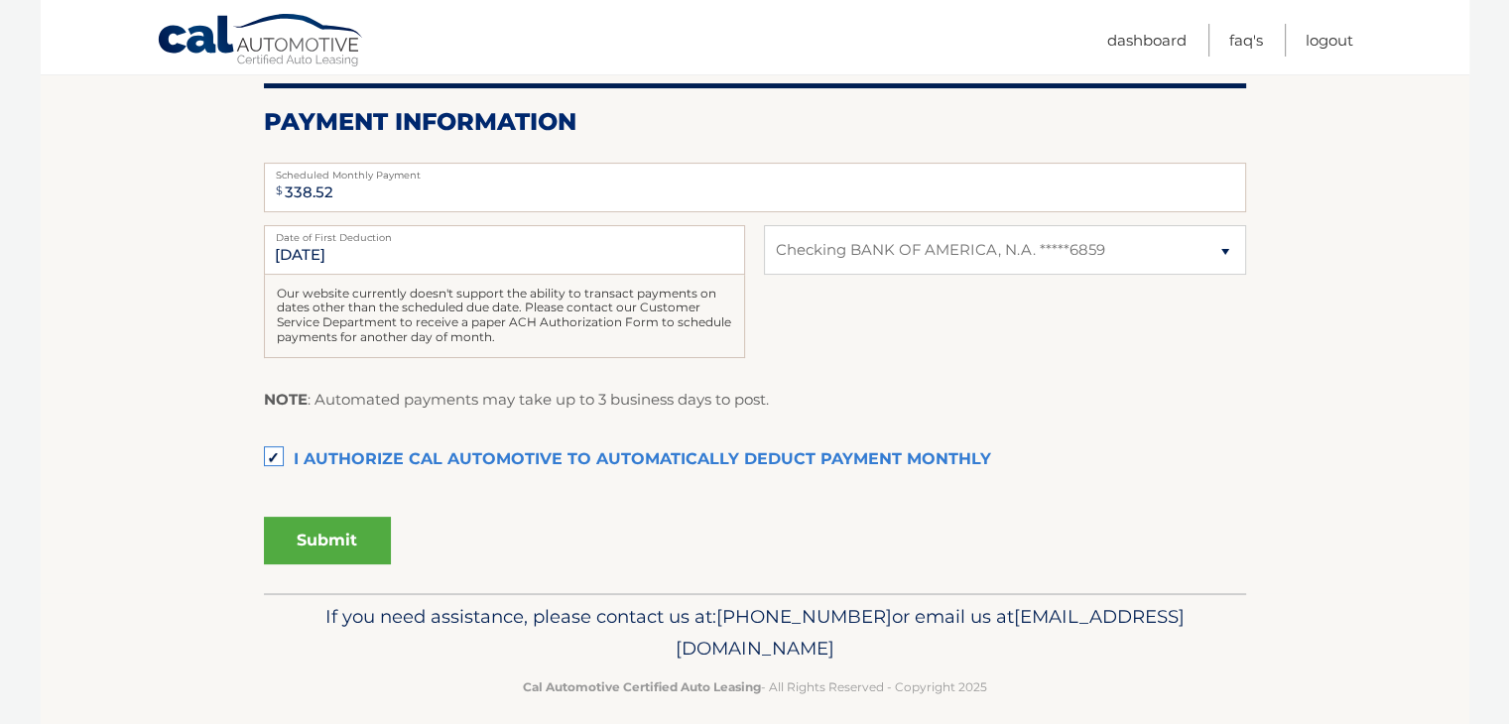
click at [316, 535] on button "Submit" at bounding box center [327, 541] width 127 height 48
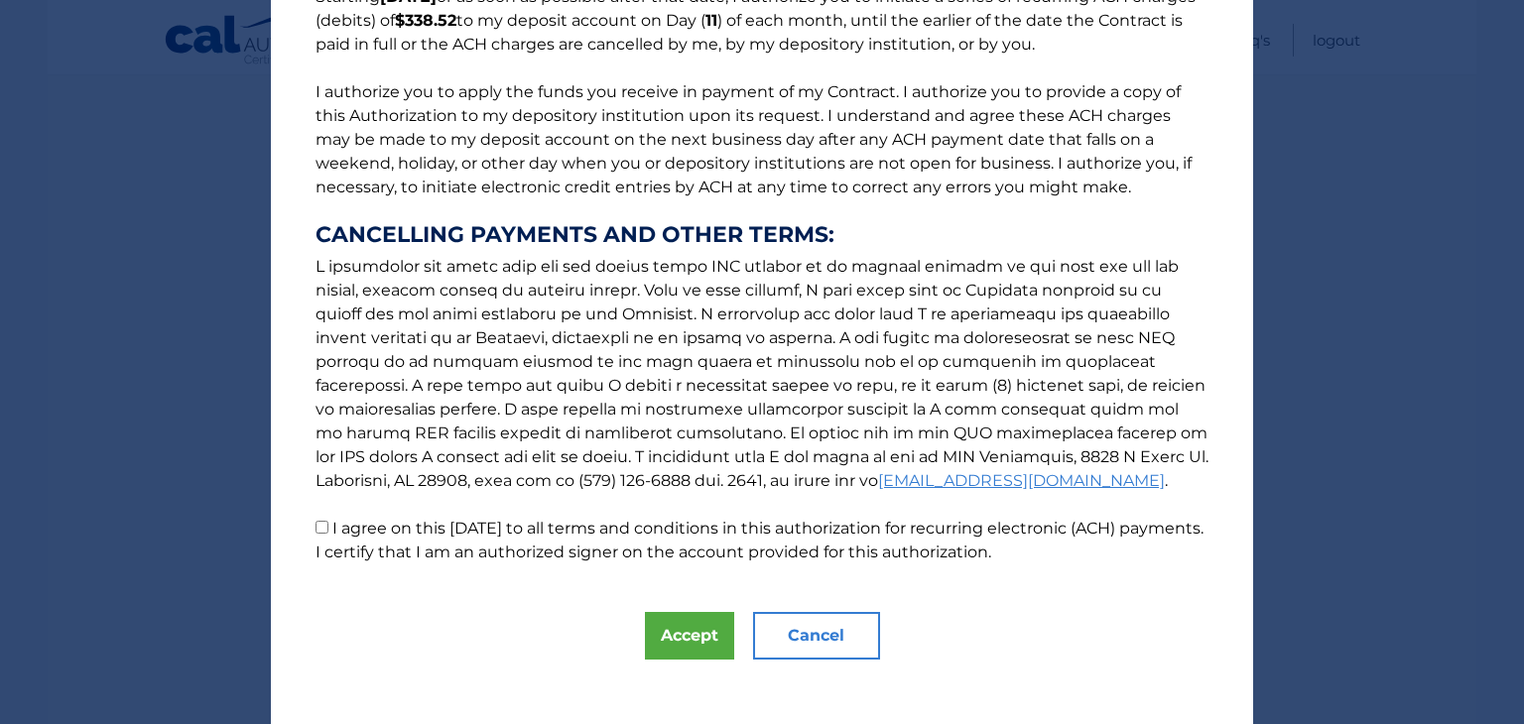
scroll to position [213, 0]
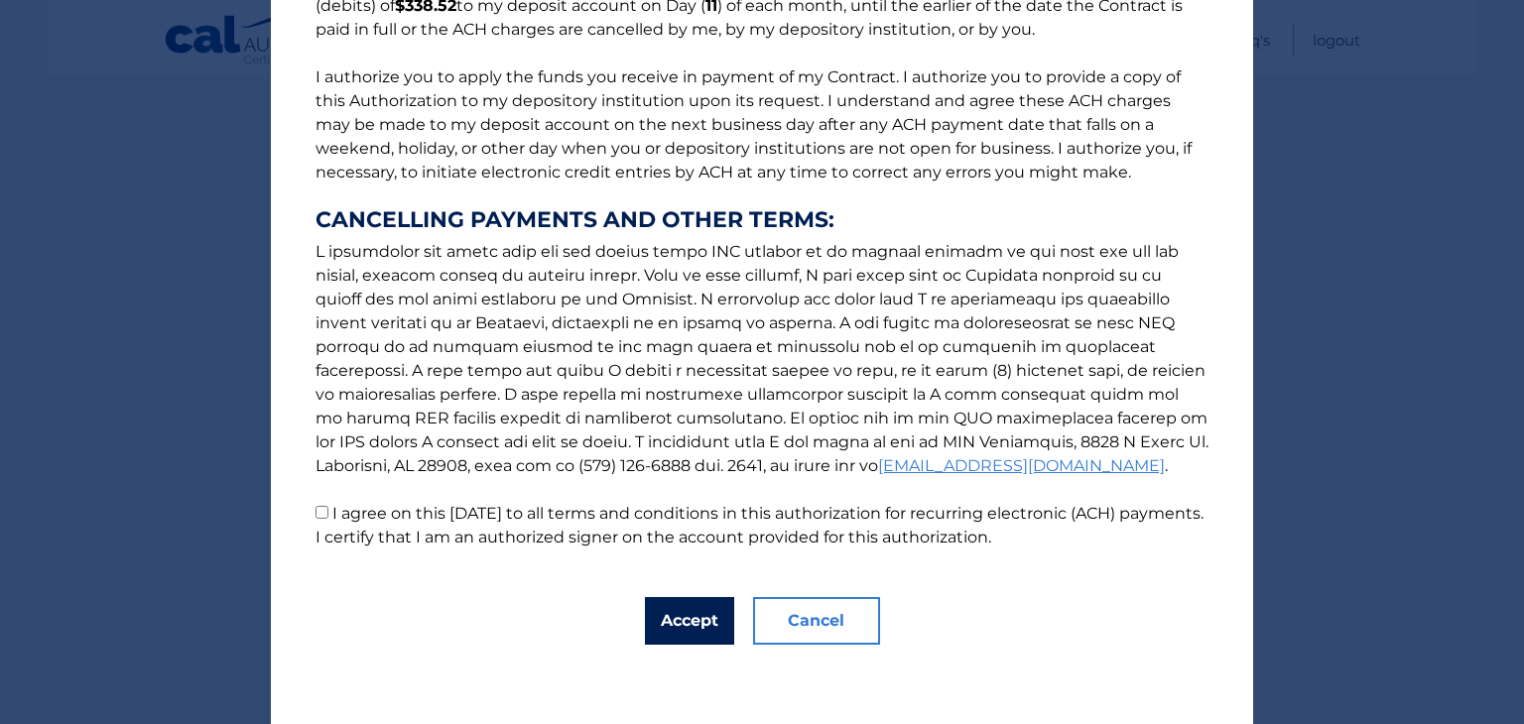
click at [679, 624] on button "Accept" at bounding box center [689, 621] width 89 height 48
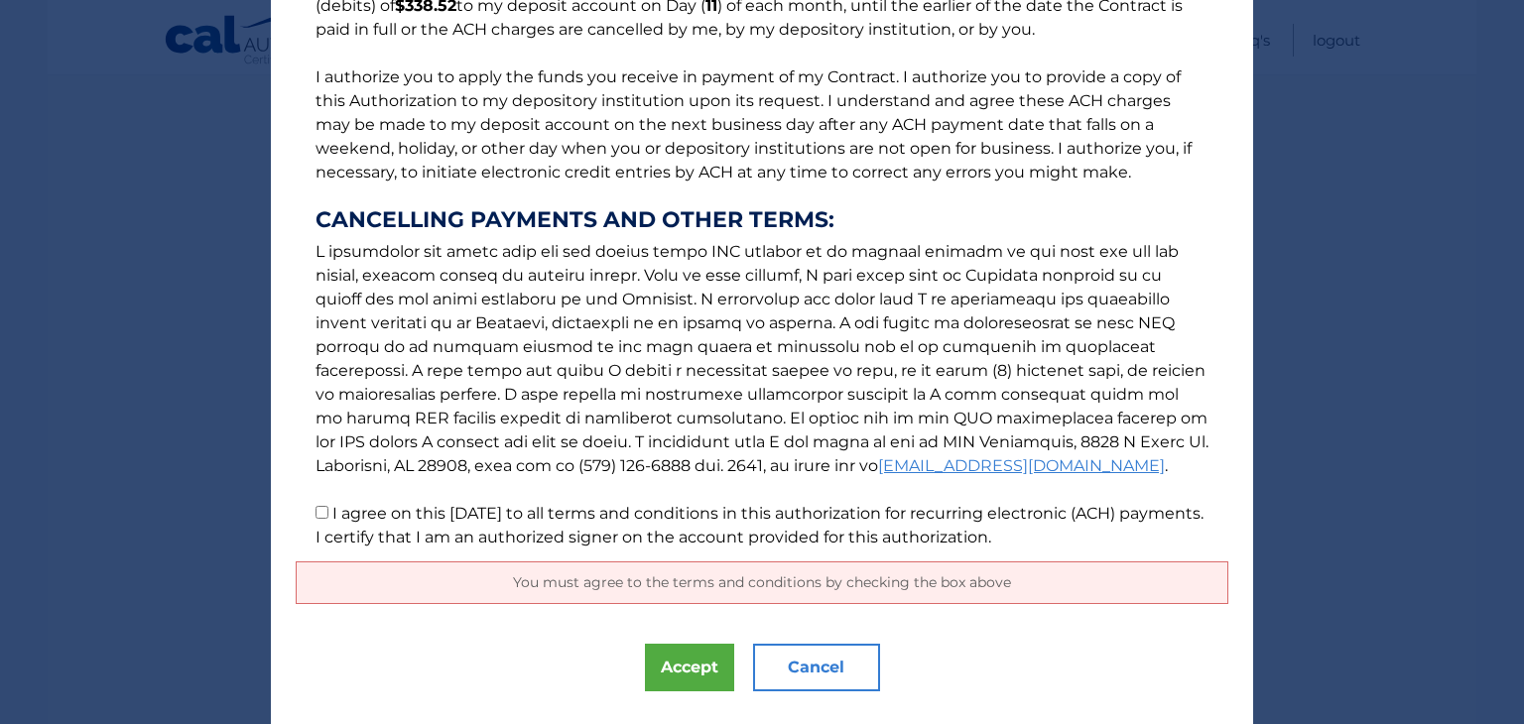
click at [316, 512] on input "I agree on this 09/02/2025 to all terms and conditions in this authorization fo…" at bounding box center [322, 512] width 13 height 13
checkbox input "true"
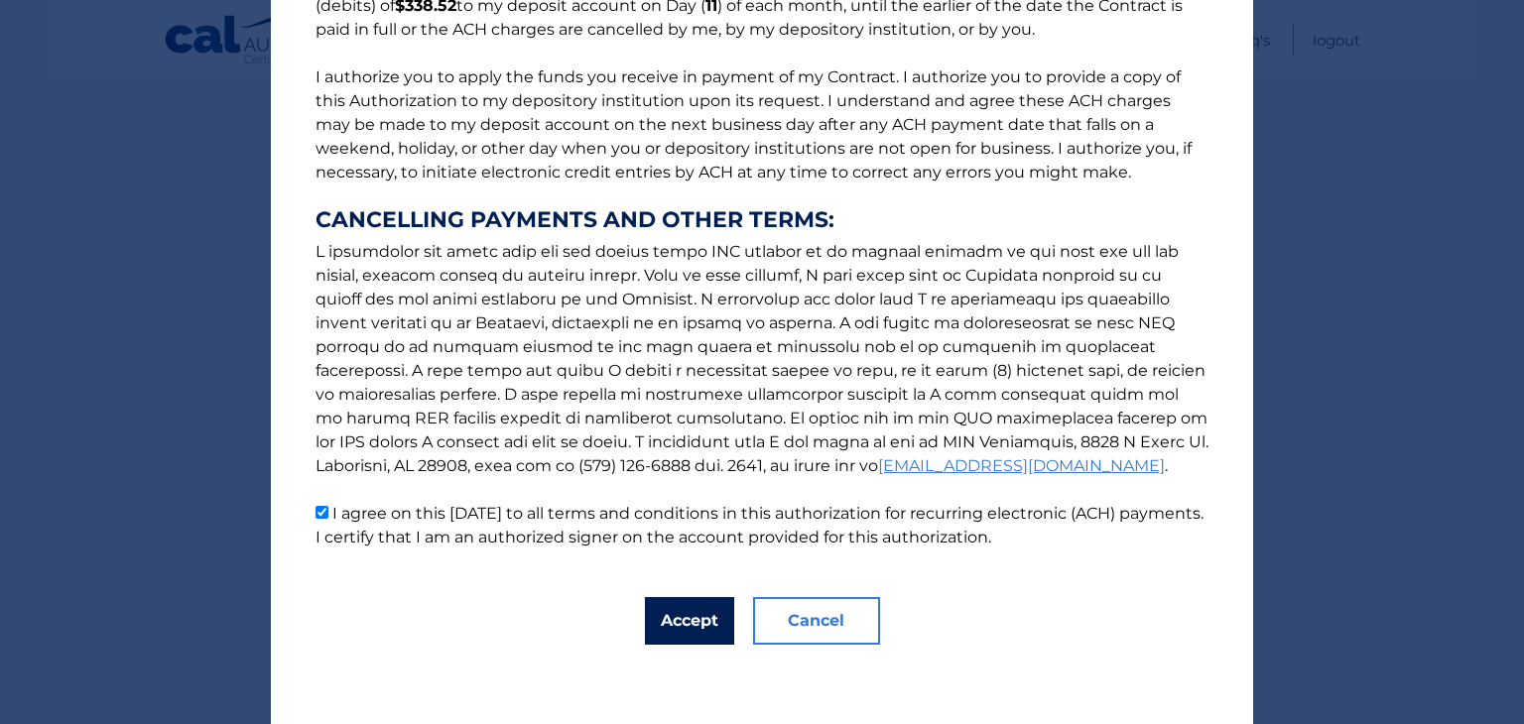
click at [691, 619] on button "Accept" at bounding box center [689, 621] width 89 height 48
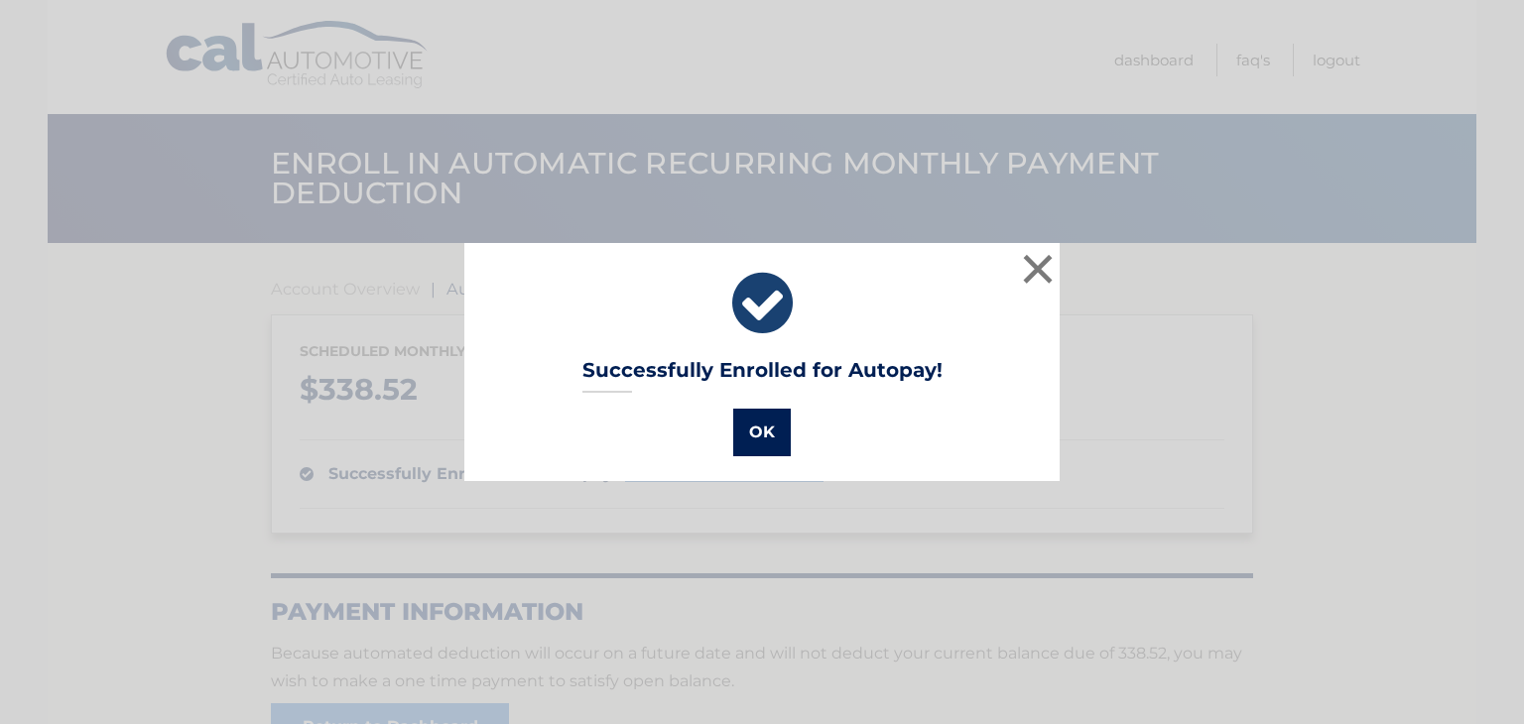
click at [758, 432] on button "OK" at bounding box center [762, 433] width 58 height 48
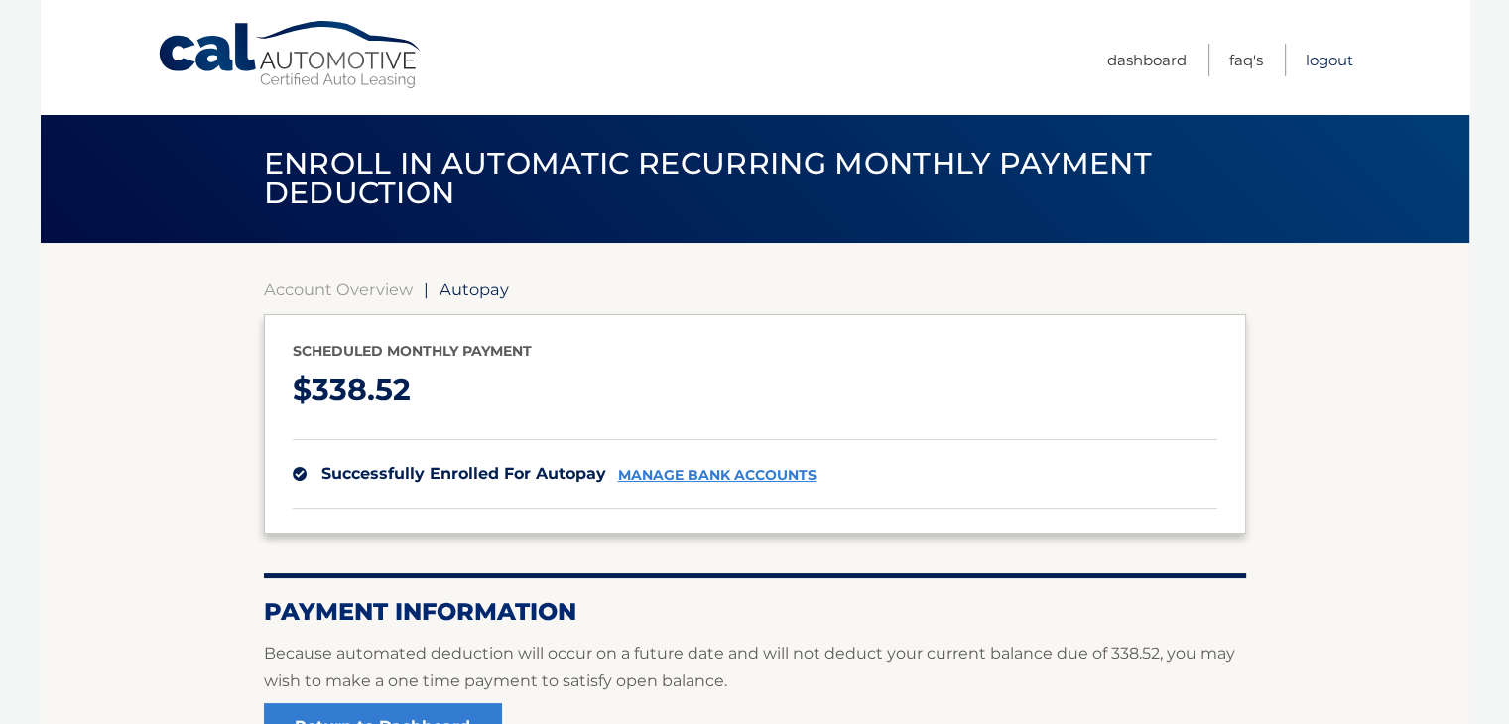
click at [1326, 60] on link "Logout" at bounding box center [1330, 60] width 48 height 33
